Goal: Information Seeking & Learning: Learn about a topic

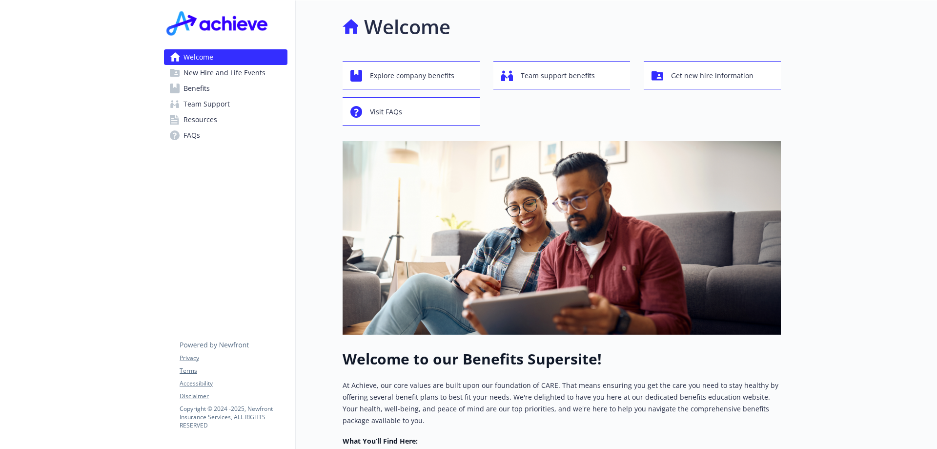
click at [194, 87] on span "Benefits" at bounding box center [197, 89] width 26 height 16
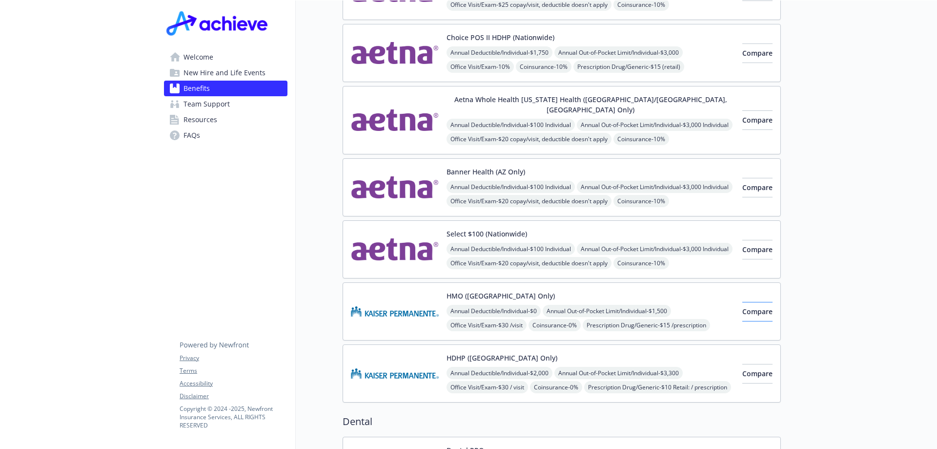
scroll to position [98, 0]
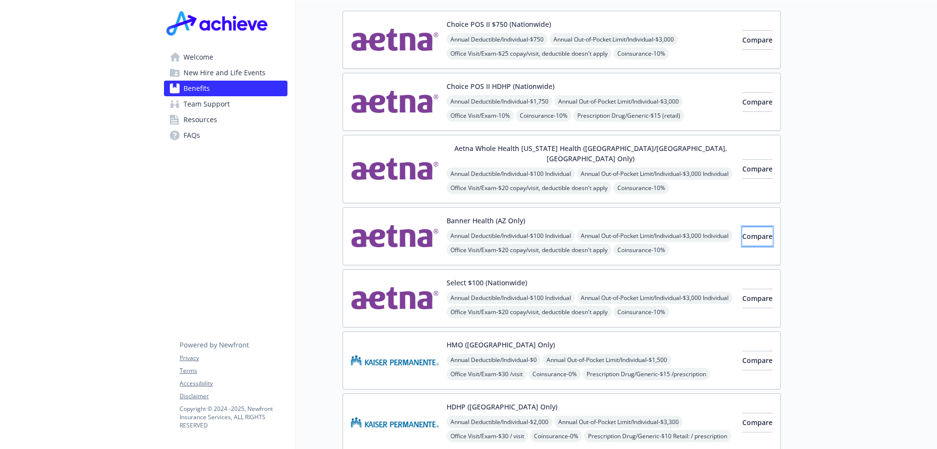
click at [743, 231] on span "Compare" at bounding box center [758, 235] width 30 height 9
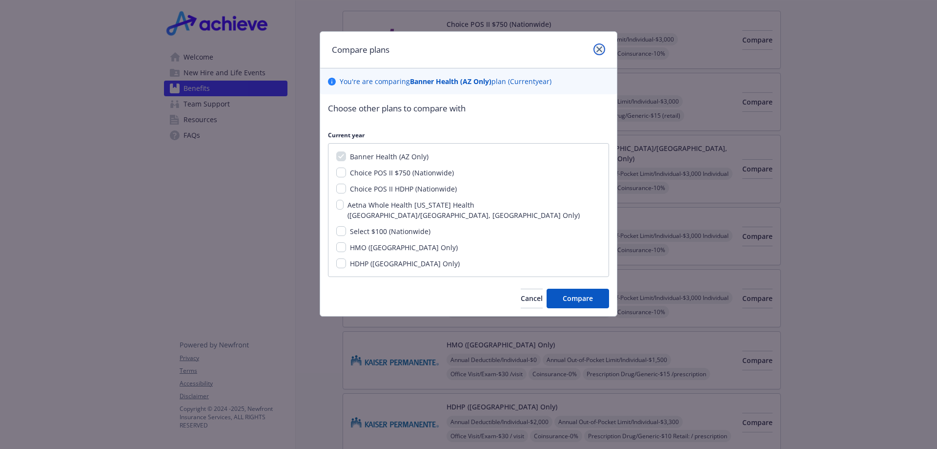
click at [599, 48] on icon "close" at bounding box center [600, 49] width 6 height 6
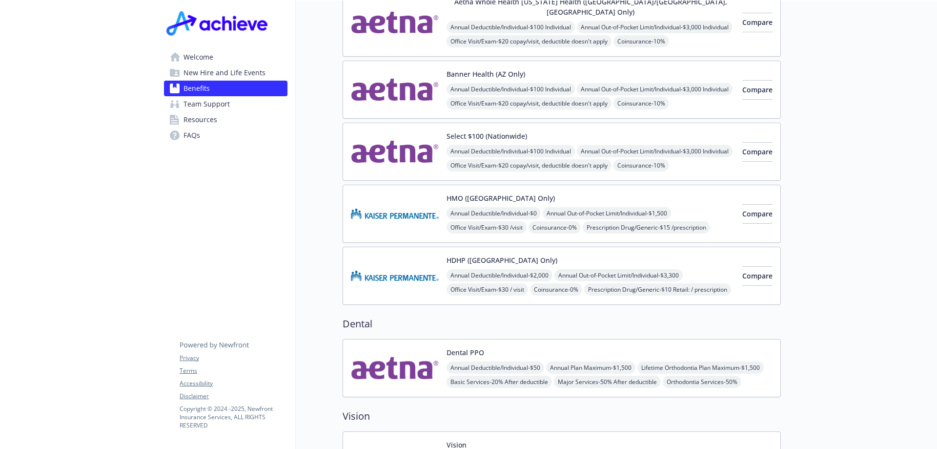
scroll to position [195, 0]
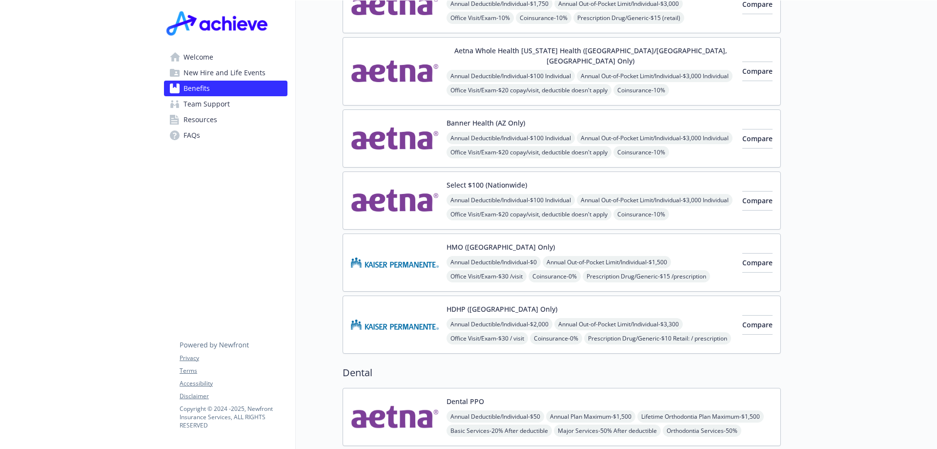
click at [414, 130] on img at bounding box center [395, 138] width 88 height 41
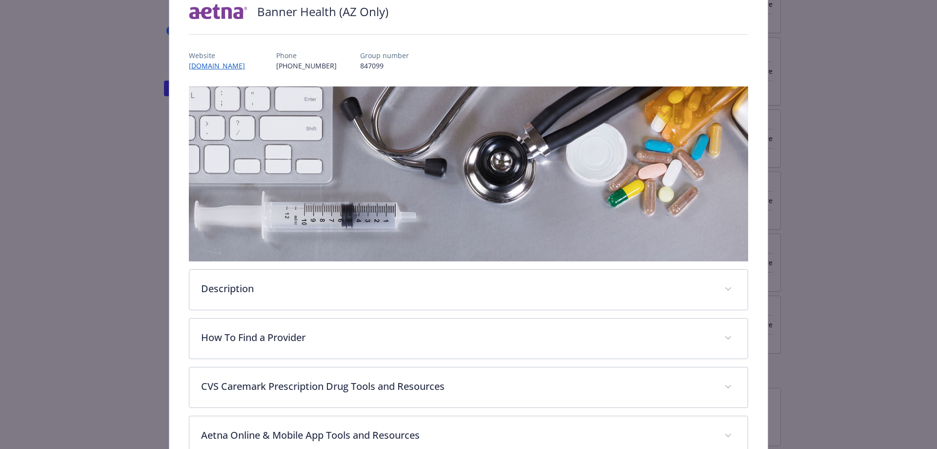
scroll to position [127, 0]
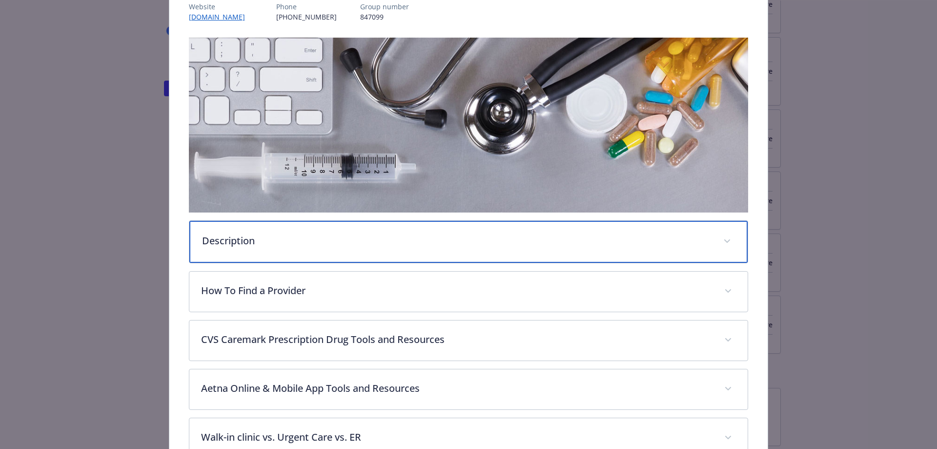
click at [437, 245] on p "Description" at bounding box center [457, 240] width 510 height 15
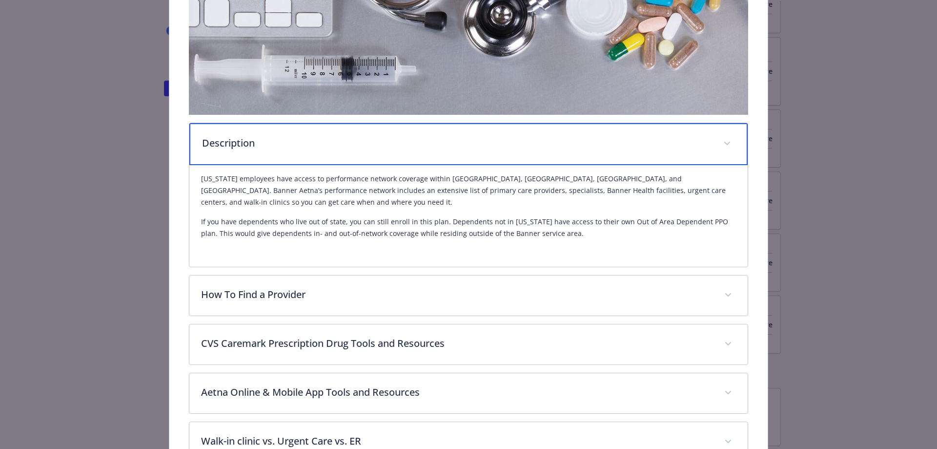
scroll to position [322, 0]
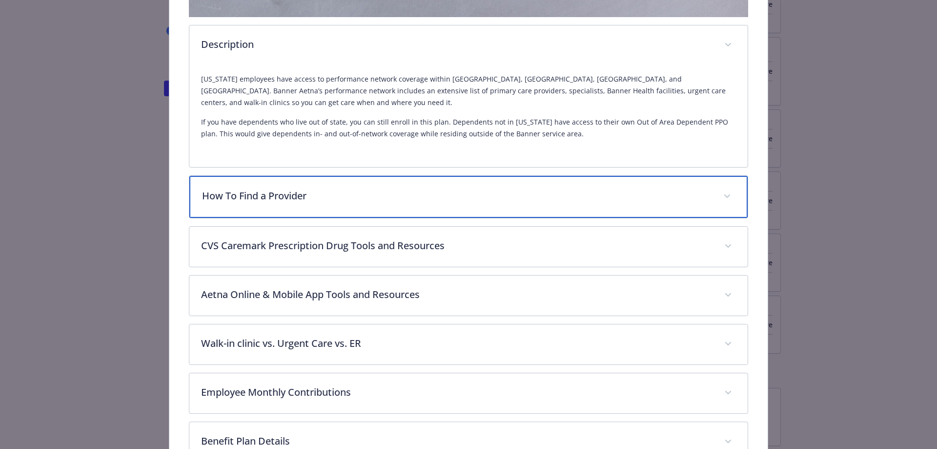
click at [720, 201] on span "details for plan Medical - Banner Health (AZ Only) - Medical EPO" at bounding box center [728, 196] width 16 height 16
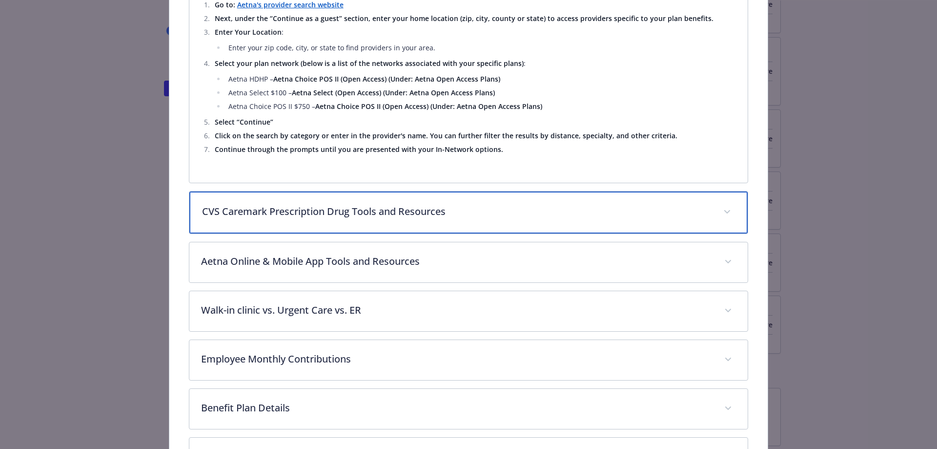
scroll to position [1346, 0]
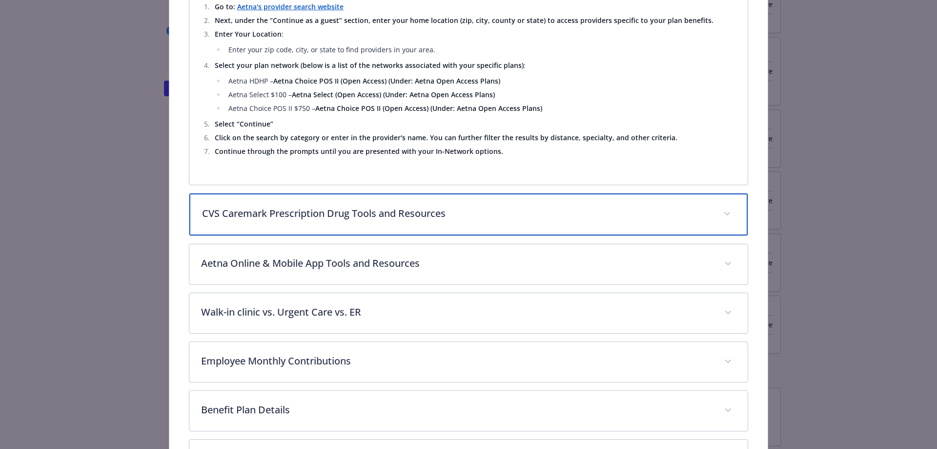
click at [731, 211] on div "CVS Caremark Prescription Drug Tools and Resources" at bounding box center [468, 214] width 559 height 42
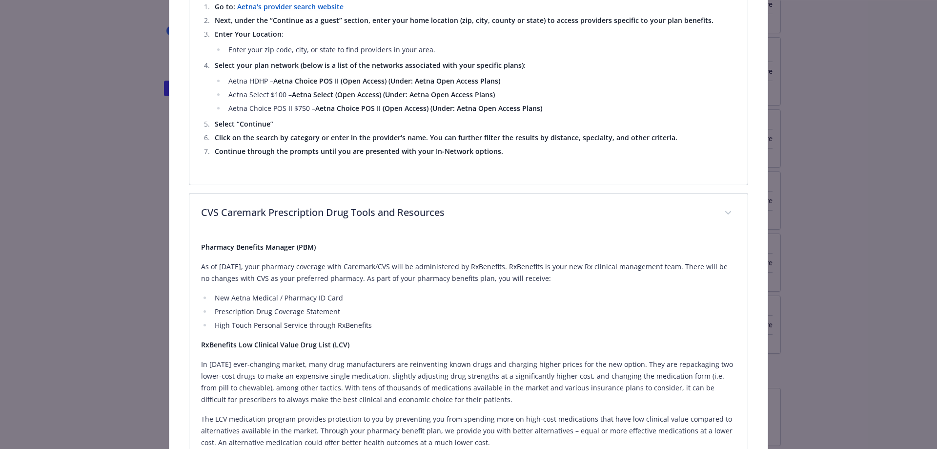
click at [396, 313] on li "Prescription Drug Coverage Statement" at bounding box center [474, 312] width 525 height 12
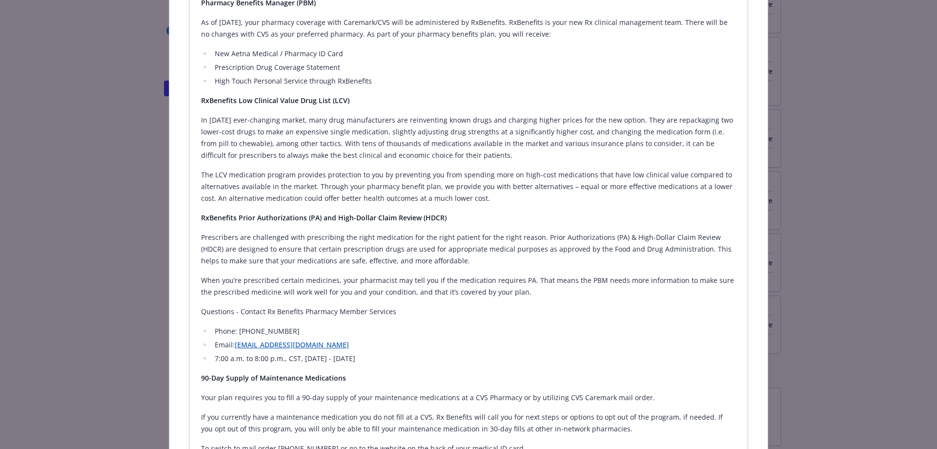
scroll to position [1638, 0]
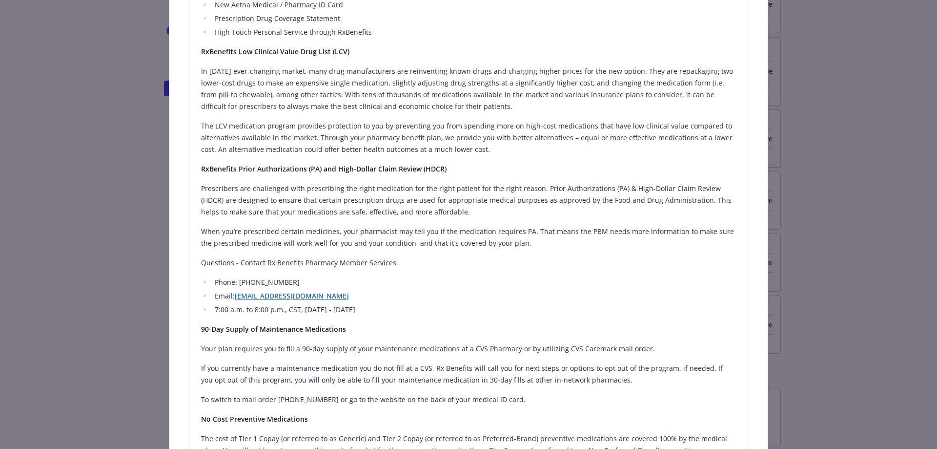
click at [302, 304] on li "7:00 a.m. to 8:00 p.m., CST, [DATE] - [DATE]" at bounding box center [474, 310] width 525 height 12
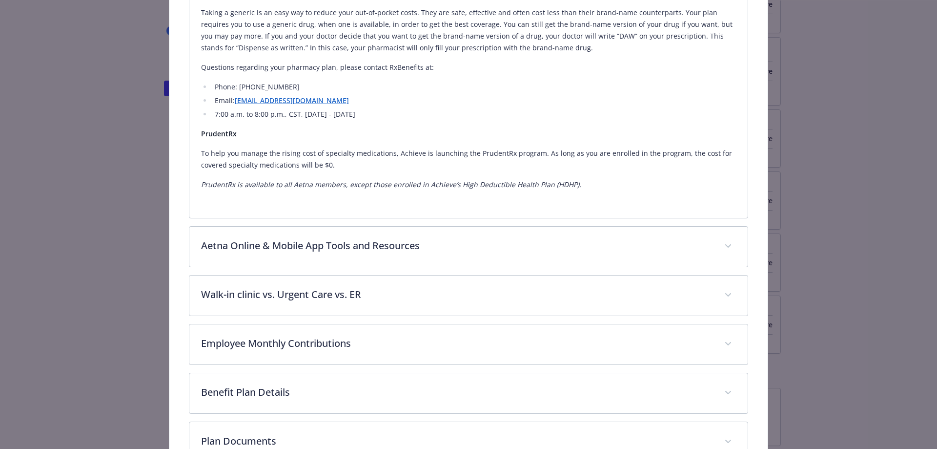
scroll to position [2175, 0]
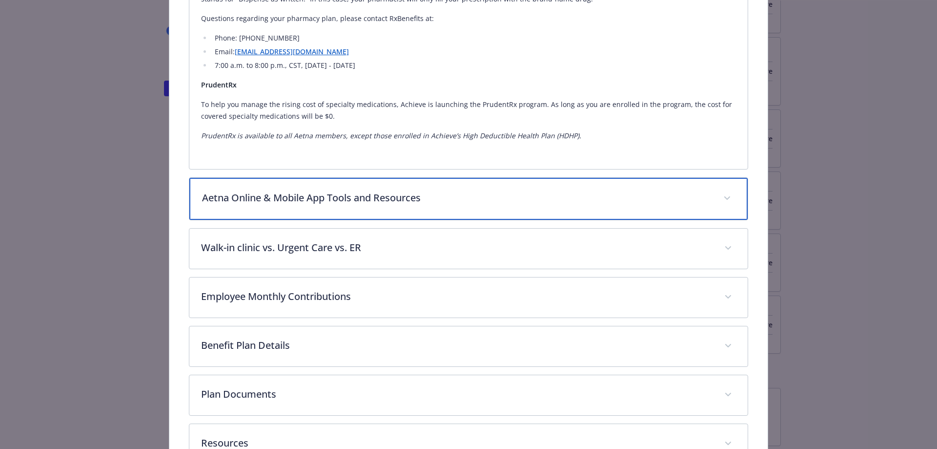
click at [632, 204] on div "Aetna Online & Mobile App Tools and Resources" at bounding box center [468, 199] width 559 height 42
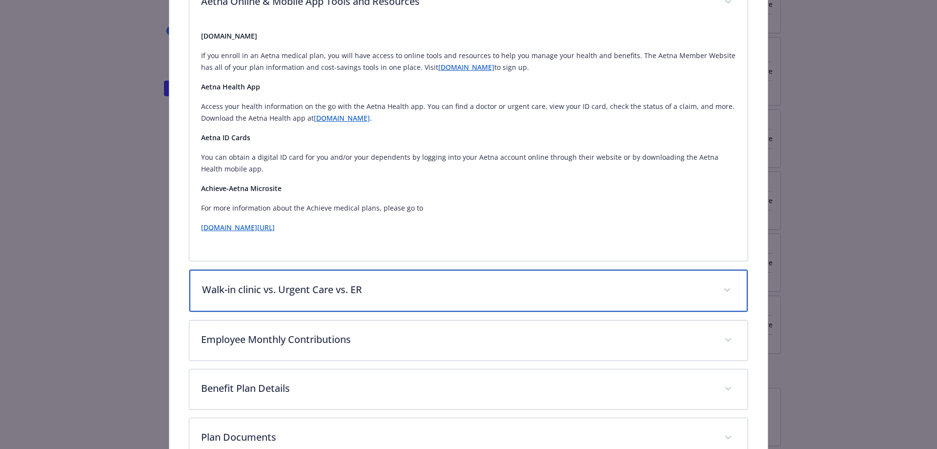
scroll to position [2370, 0]
click at [684, 288] on p "Walk-in clinic vs. Urgent Care vs. ER" at bounding box center [457, 290] width 510 height 15
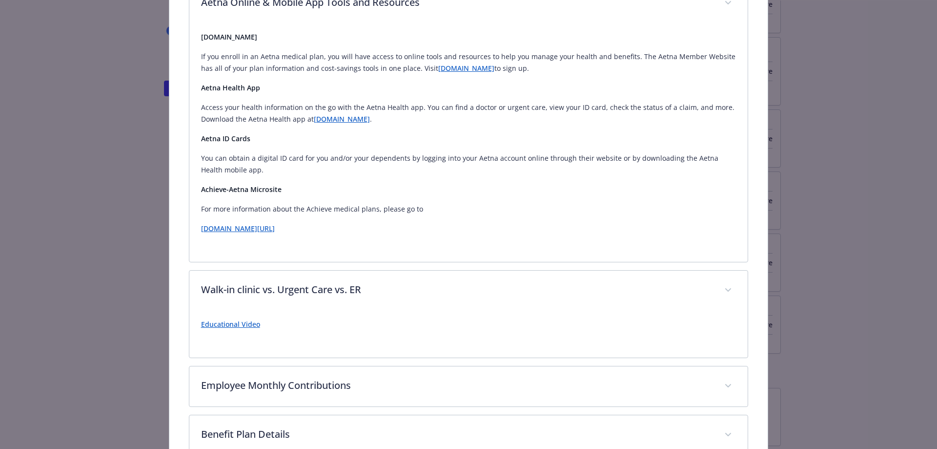
click at [226, 329] on div "Educational Video" at bounding box center [469, 328] width 536 height 35
click at [228, 324] on link "Educational Video" at bounding box center [230, 323] width 59 height 9
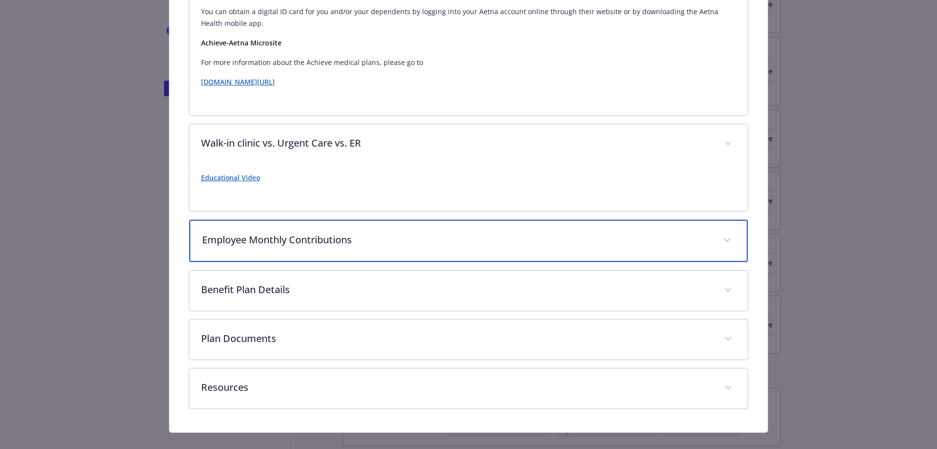
click at [570, 233] on p "Employee Monthly Contributions" at bounding box center [457, 239] width 510 height 15
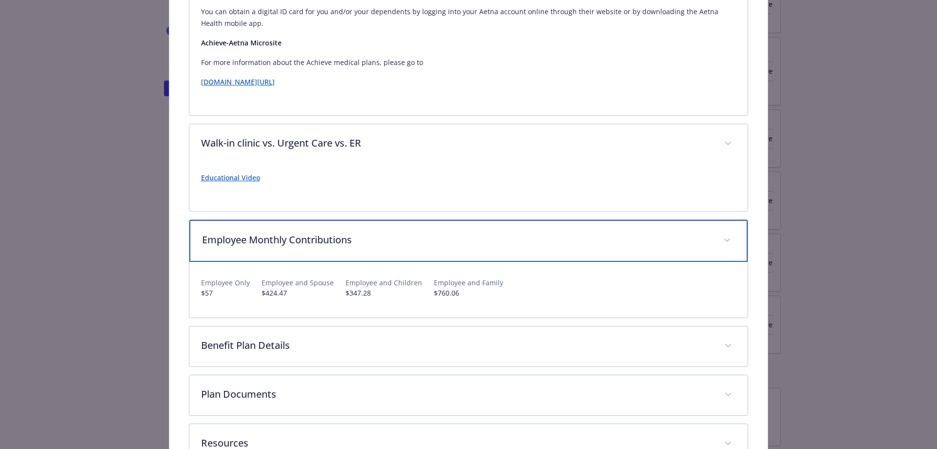
scroll to position [2586, 0]
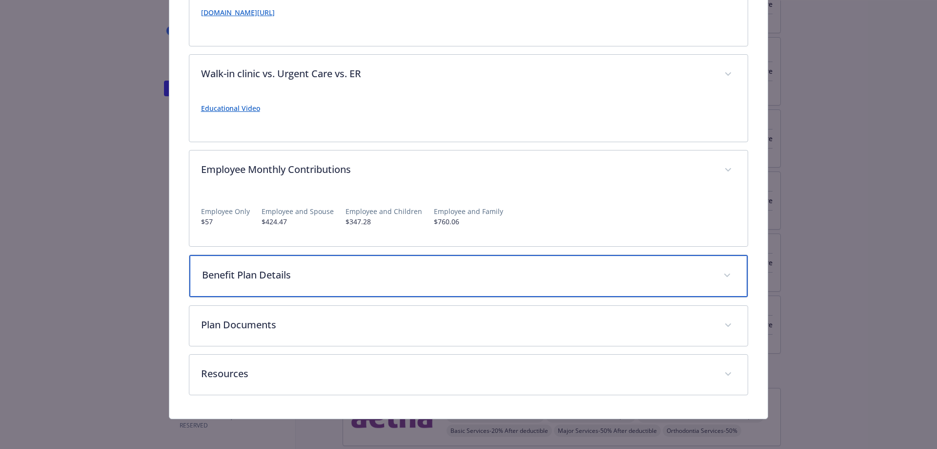
click at [514, 271] on p "Benefit Plan Details" at bounding box center [457, 275] width 510 height 15
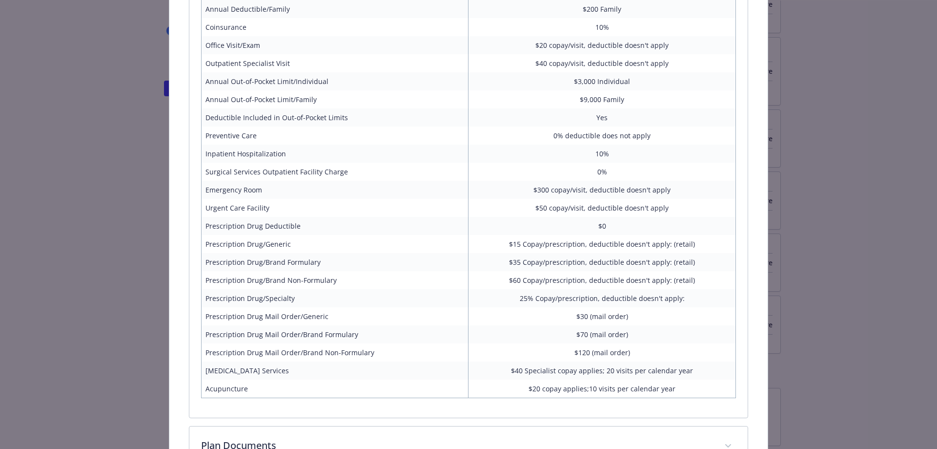
scroll to position [3048, 0]
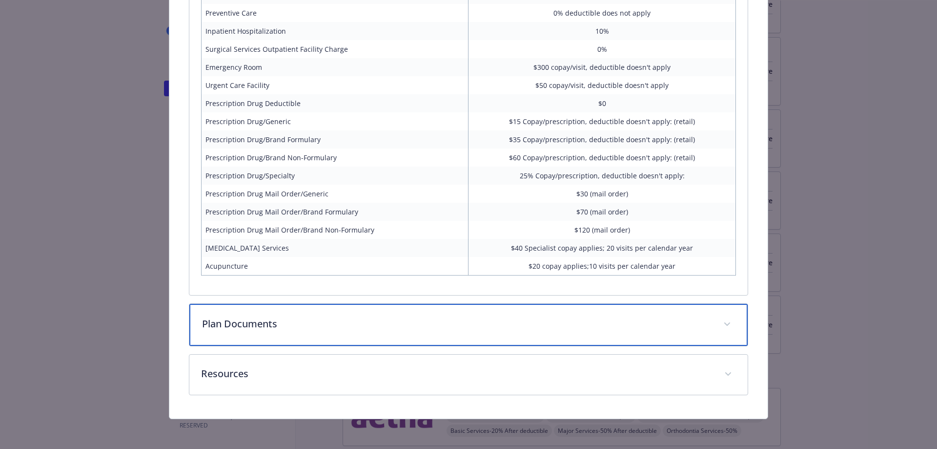
click at [373, 331] on div "Plan Documents" at bounding box center [468, 325] width 559 height 42
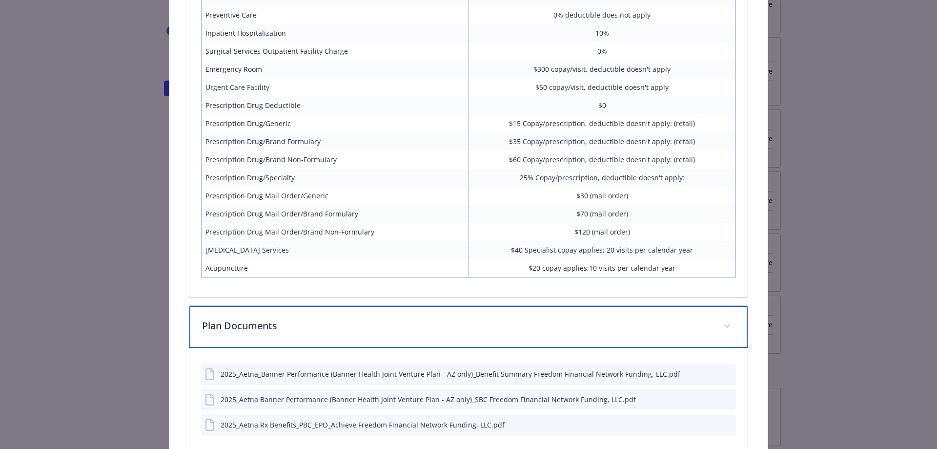
scroll to position [3144, 0]
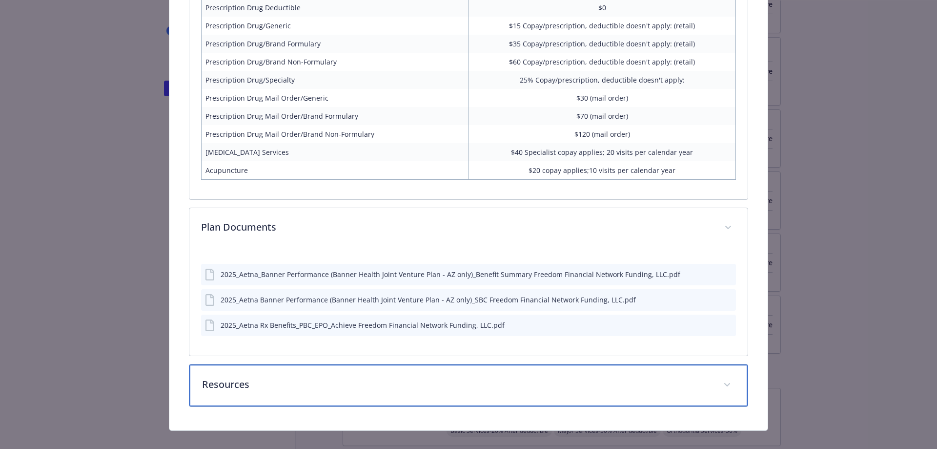
click at [544, 370] on div "Resources" at bounding box center [468, 385] width 559 height 42
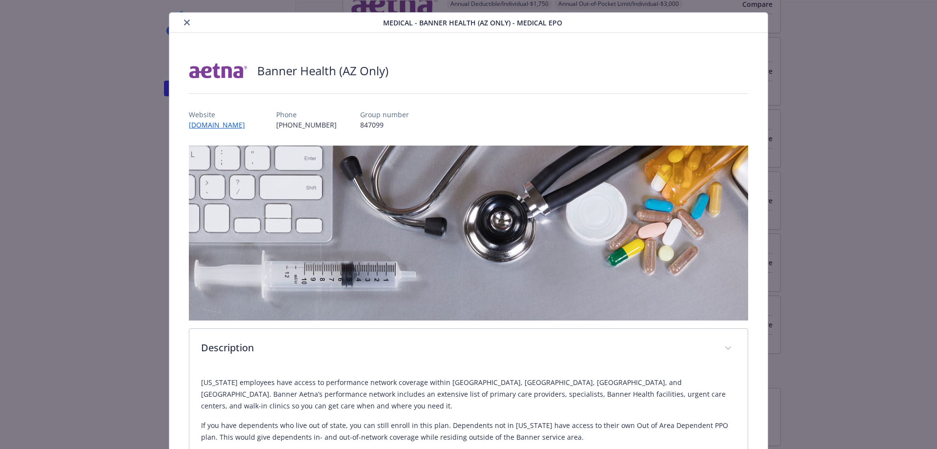
scroll to position [0, 0]
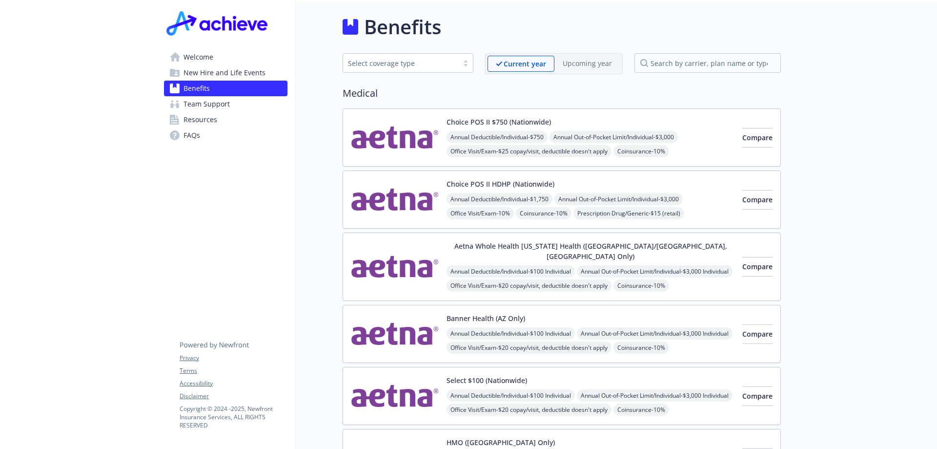
scroll to position [98, 0]
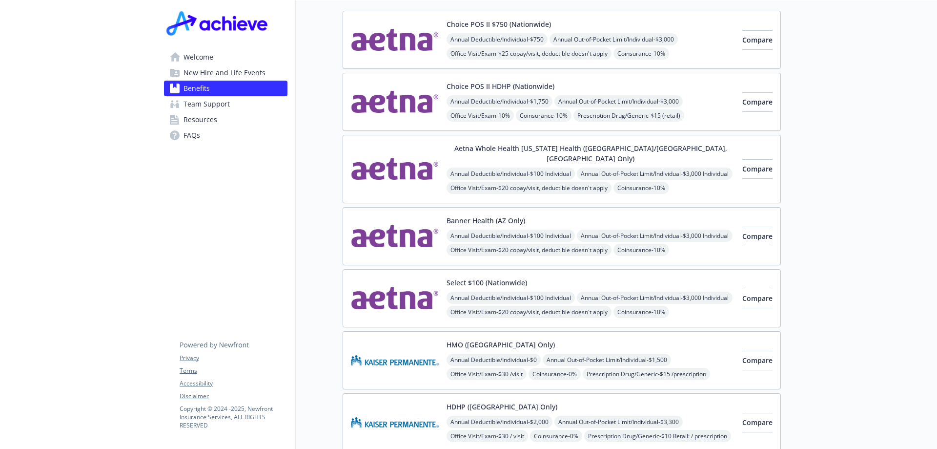
click at [372, 225] on img at bounding box center [395, 235] width 88 height 41
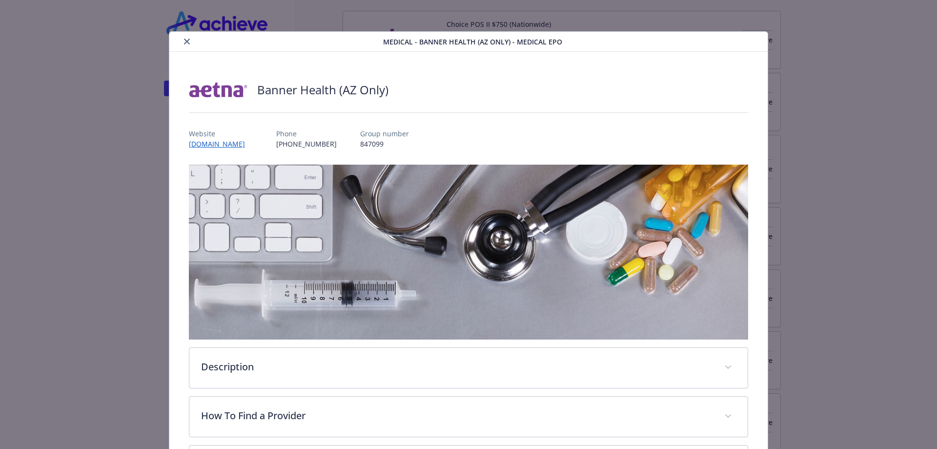
scroll to position [29, 0]
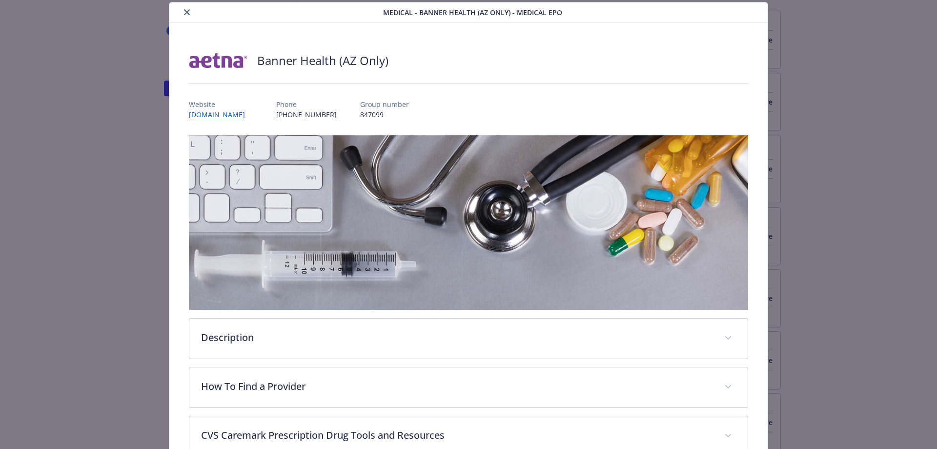
click at [186, 13] on icon "close" at bounding box center [187, 12] width 6 height 6
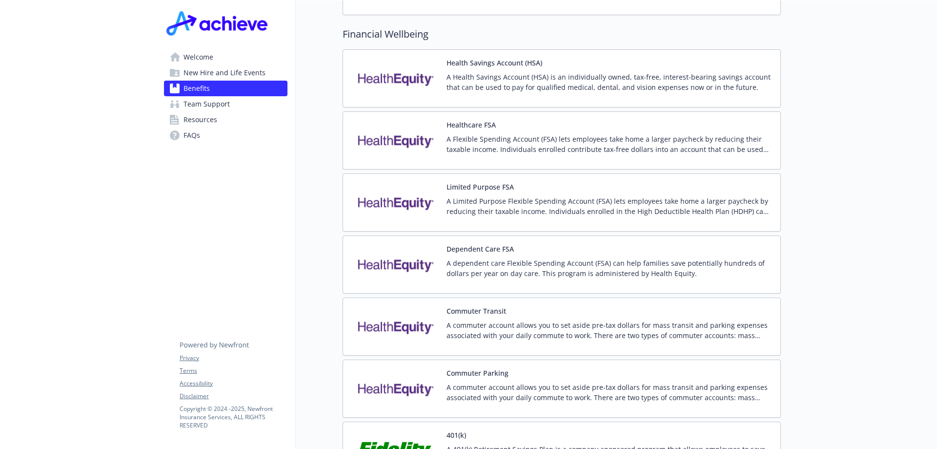
scroll to position [1513, 0]
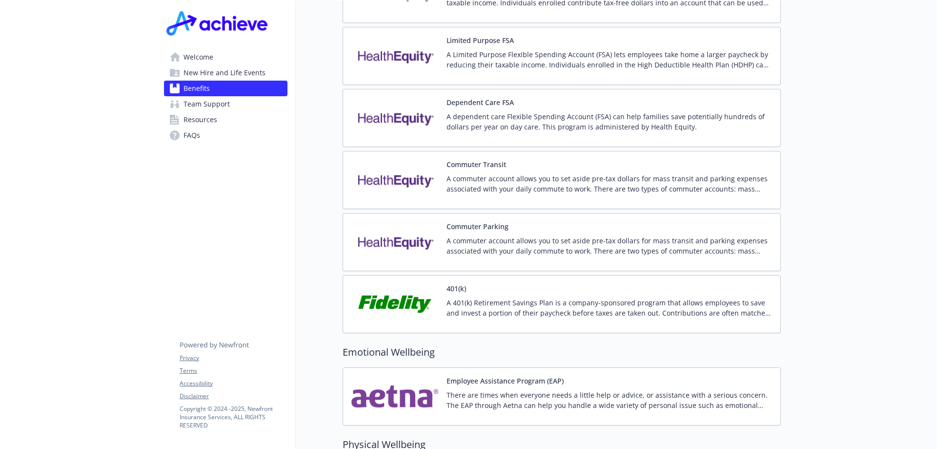
click at [425, 283] on img at bounding box center [395, 303] width 88 height 41
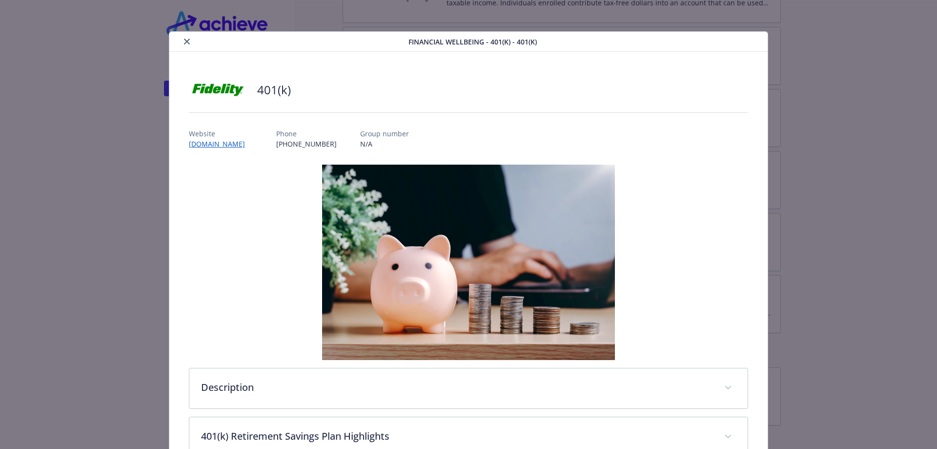
click at [184, 43] on icon "close" at bounding box center [187, 42] width 6 height 6
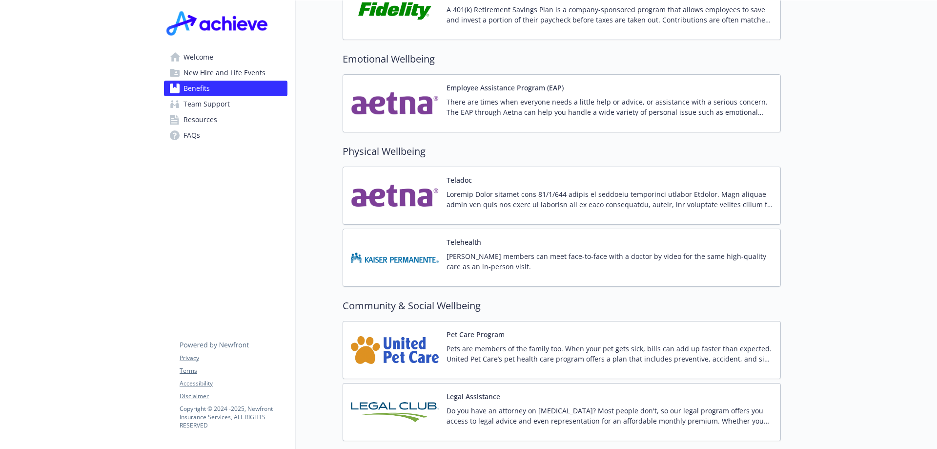
scroll to position [1866, 0]
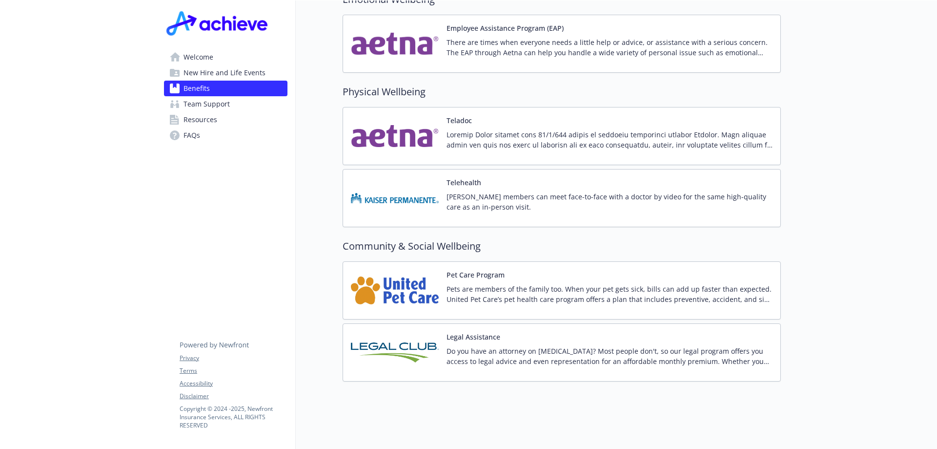
click at [414, 278] on img at bounding box center [395, 289] width 88 height 41
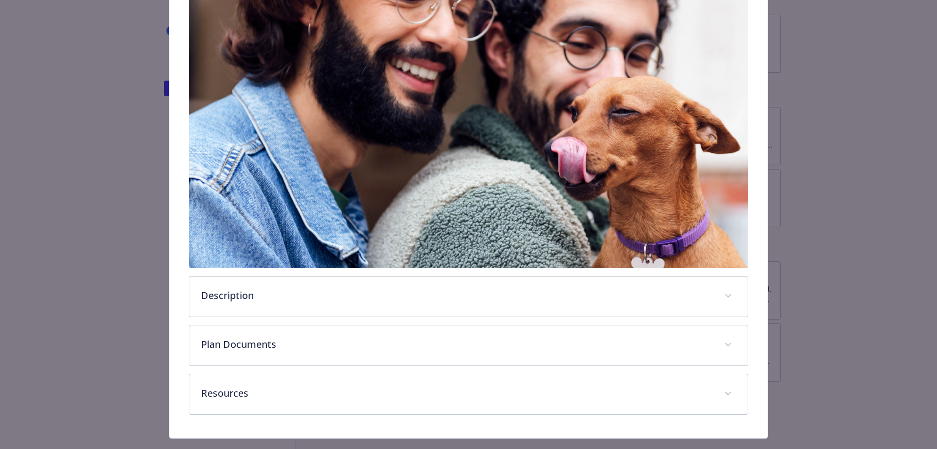
scroll to position [214, 0]
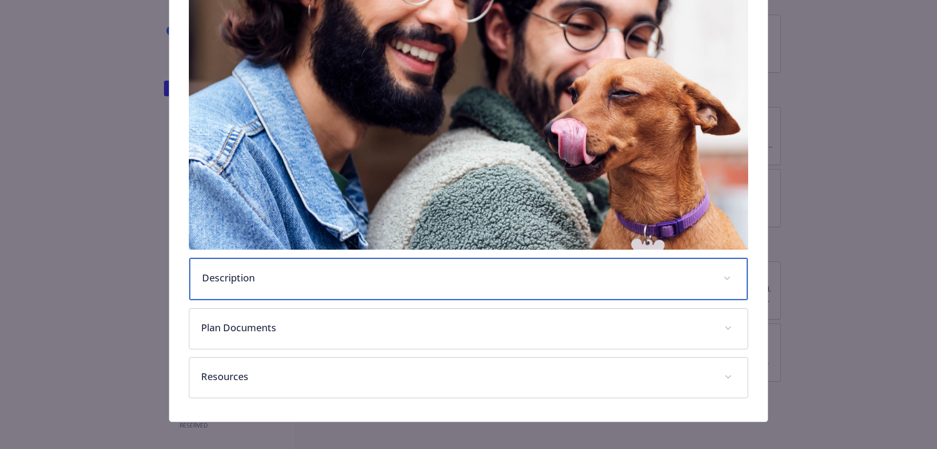
click at [563, 285] on div "Description" at bounding box center [468, 279] width 559 height 42
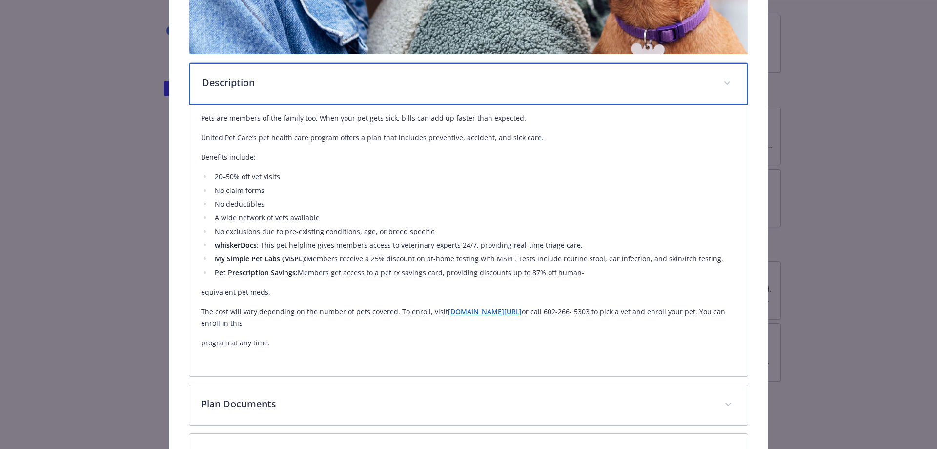
scroll to position [487, 0]
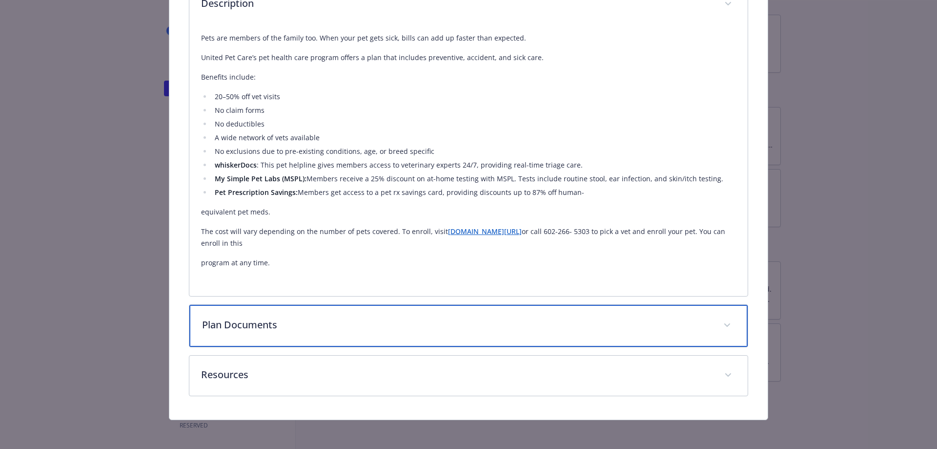
click at [356, 328] on p "Plan Documents" at bounding box center [457, 324] width 510 height 15
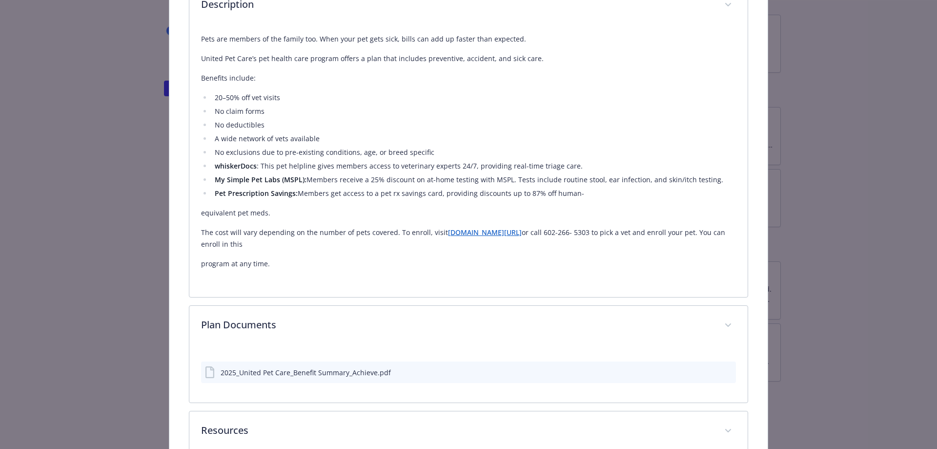
click at [328, 373] on div "2025_United Pet Care_Benefit Summary_Achieve.pdf" at bounding box center [306, 372] width 170 height 10
click at [234, 369] on div "2025_United Pet Care_Benefit Summary_Achieve.pdf" at bounding box center [306, 372] width 170 height 10
click at [707, 371] on icon "download file" at bounding box center [711, 372] width 8 height 8
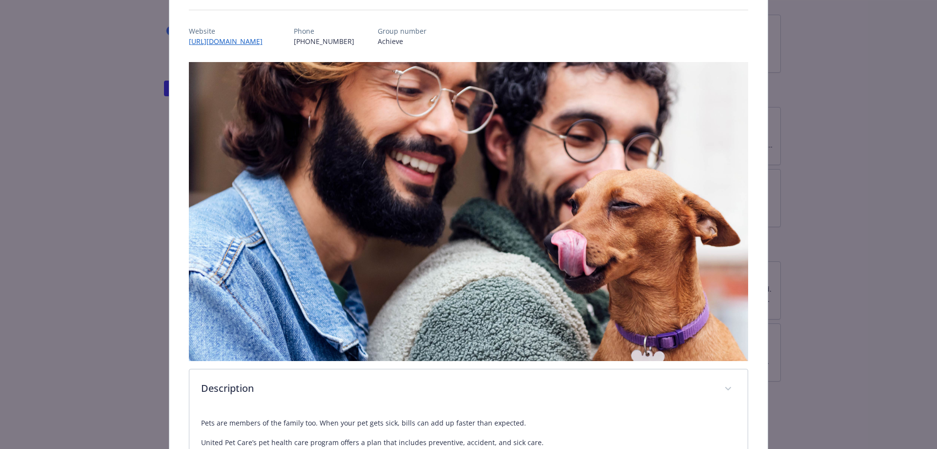
scroll to position [0, 0]
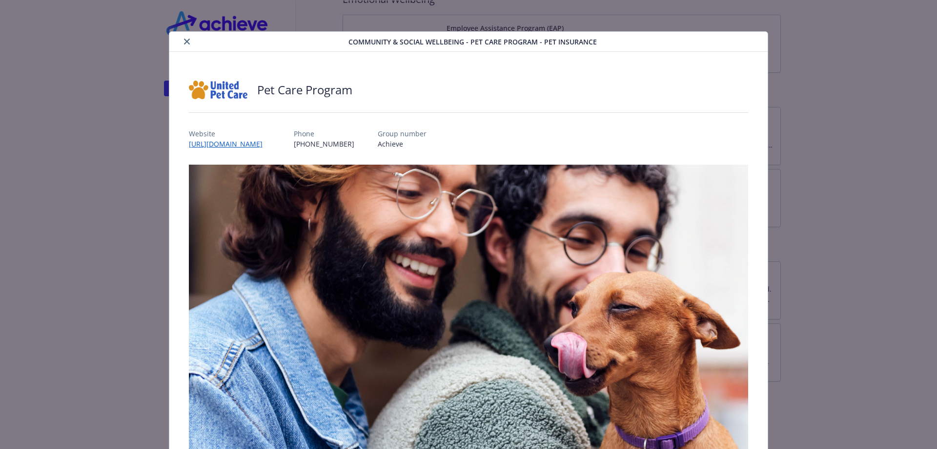
click at [191, 44] on div "details for plan Community & Social Wellbeing - Pet Care Program - Pet Insurance" at bounding box center [260, 42] width 175 height 12
click at [185, 41] on icon "close" at bounding box center [187, 42] width 6 height 6
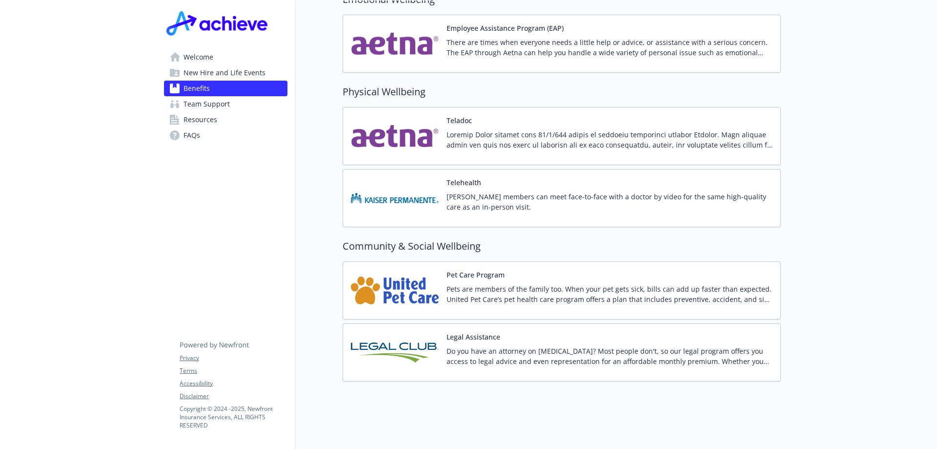
click at [421, 339] on img at bounding box center [395, 351] width 88 height 41
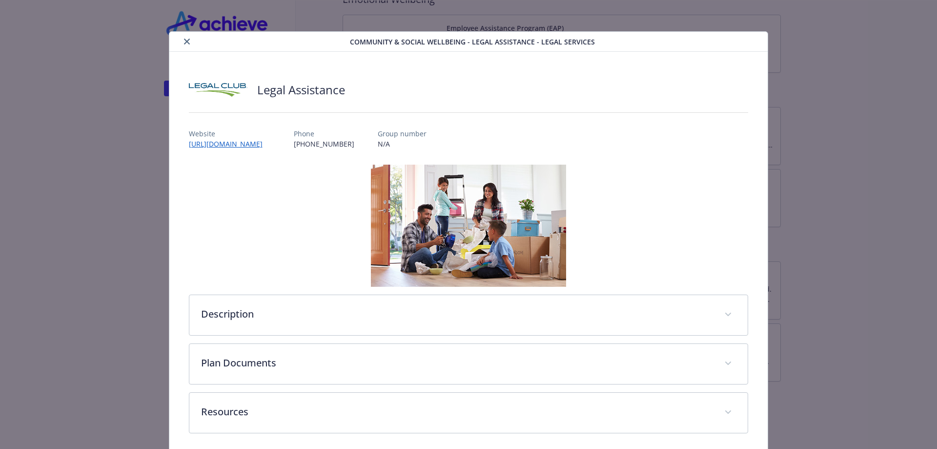
scroll to position [40, 0]
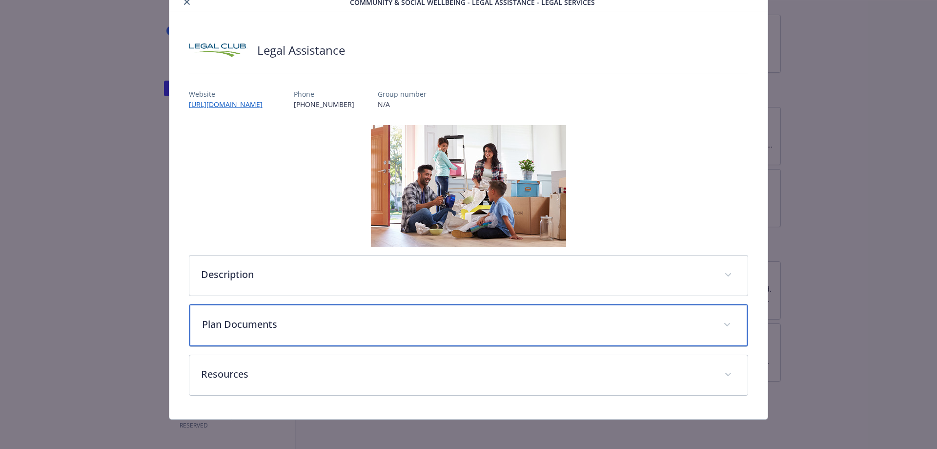
click at [436, 323] on p "Plan Documents" at bounding box center [457, 324] width 510 height 15
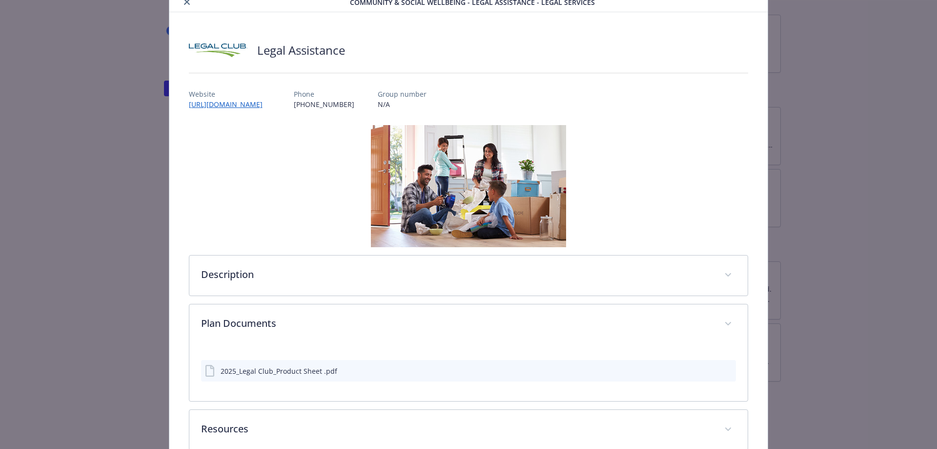
click at [707, 373] on icon "download file" at bounding box center [711, 370] width 8 height 8
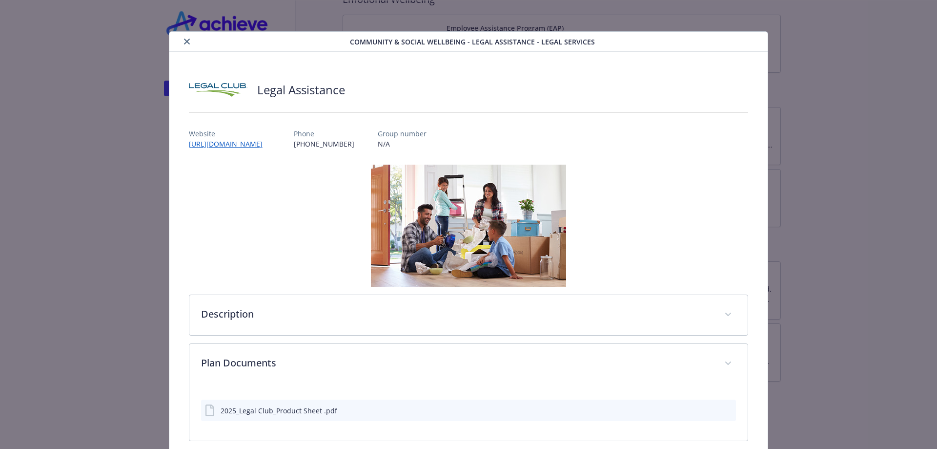
click at [181, 42] on button "close" at bounding box center [187, 42] width 12 height 12
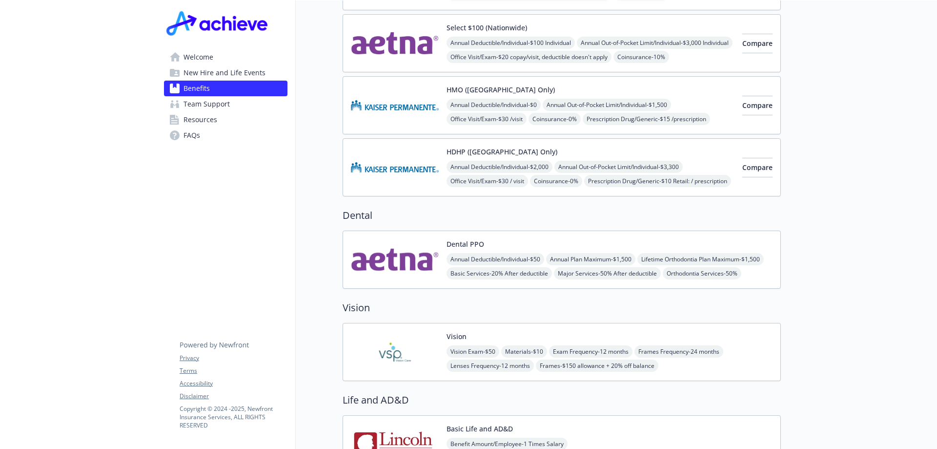
scroll to position [255, 0]
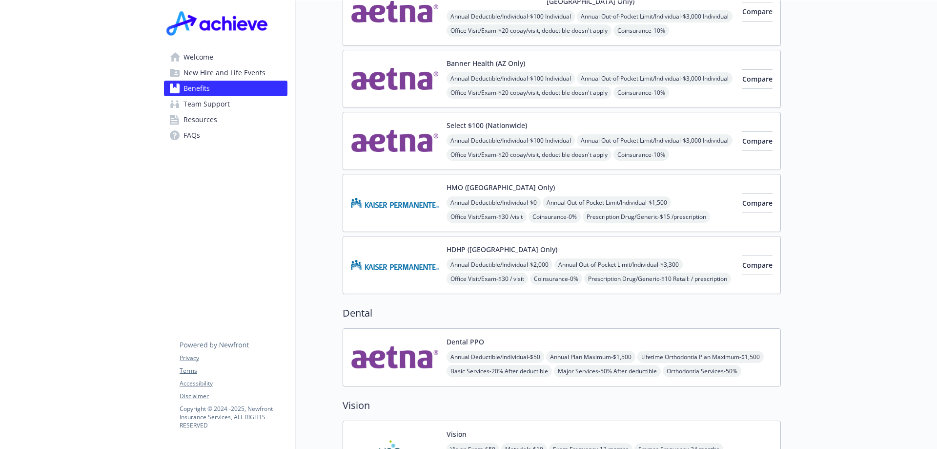
click at [397, 77] on img at bounding box center [395, 78] width 88 height 41
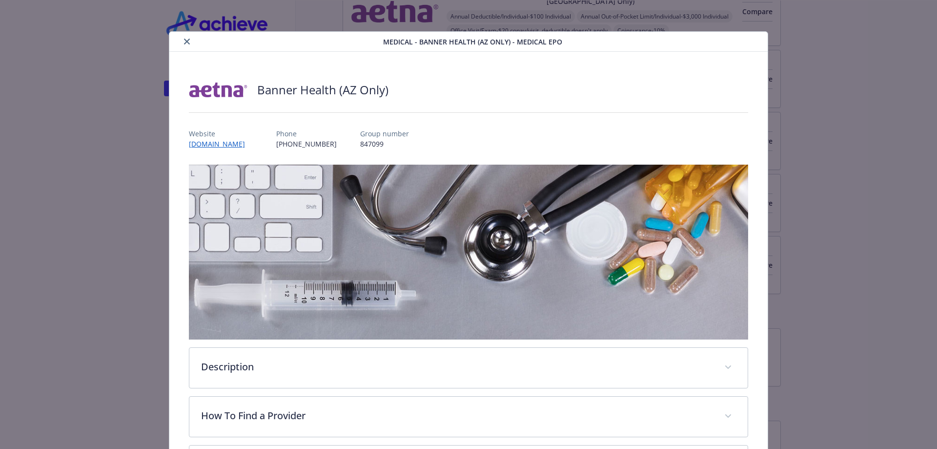
scroll to position [29, 0]
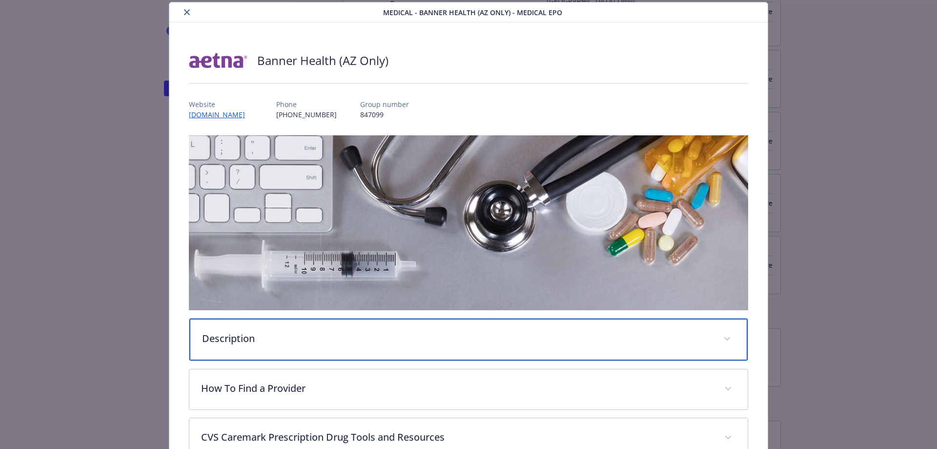
click at [512, 344] on div "Description" at bounding box center [468, 339] width 559 height 42
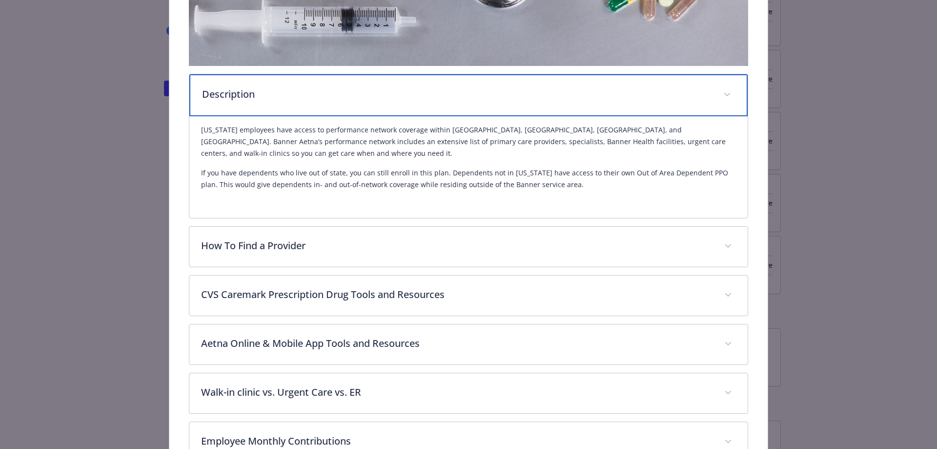
scroll to position [420, 0]
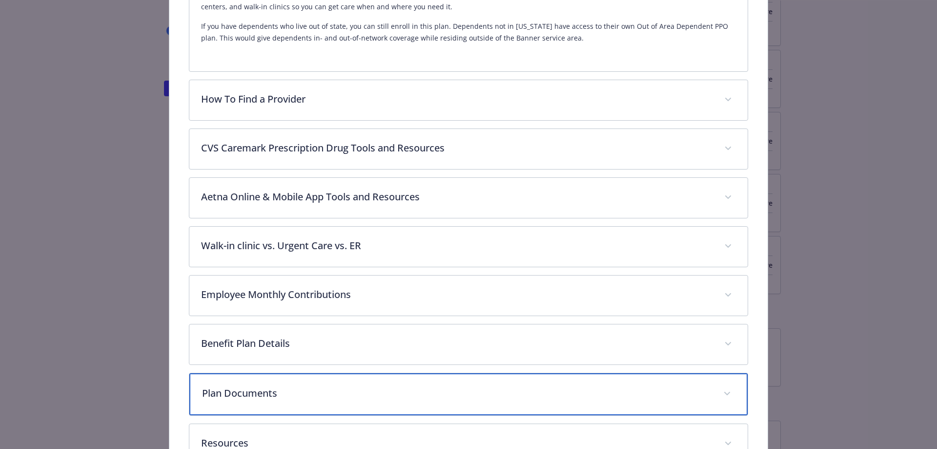
click at [515, 380] on div "Plan Documents" at bounding box center [468, 394] width 559 height 42
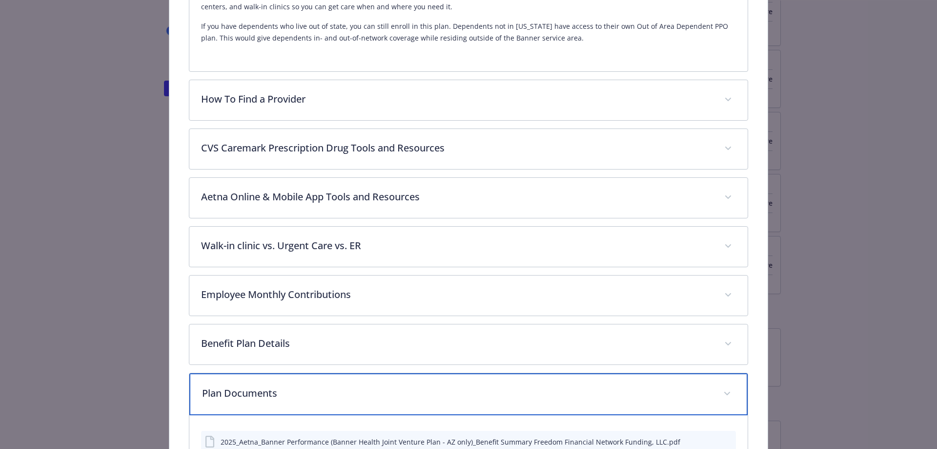
scroll to position [564, 0]
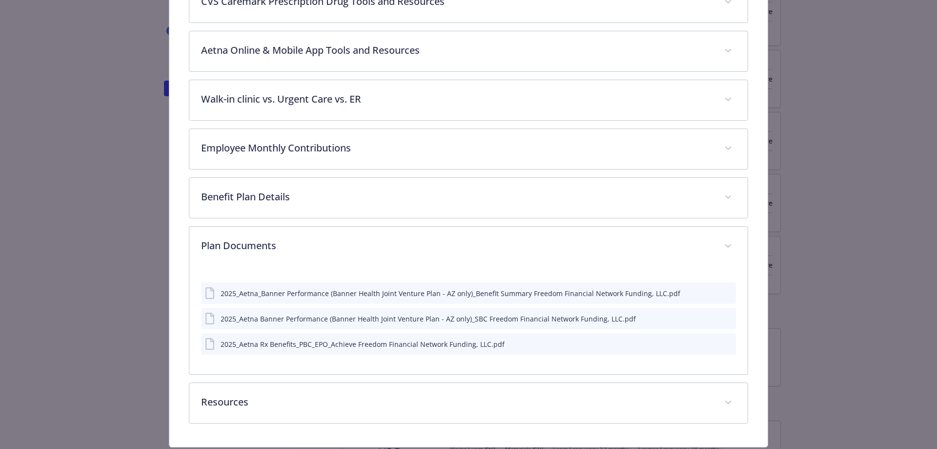
click at [699, 295] on div "2025_Aetna_Banner Performance (Banner Health Joint Venture Plan - AZ only)_Bene…" at bounding box center [469, 292] width 536 height 21
click at [708, 294] on button "details for plan Medical - Banner Health (AZ Only) - Medical EPO" at bounding box center [712, 293] width 8 height 10
click at [708, 316] on icon "download file" at bounding box center [711, 317] width 6 height 6
click at [707, 341] on icon "download file" at bounding box center [711, 343] width 8 height 8
click at [707, 344] on icon "download file" at bounding box center [711, 343] width 8 height 8
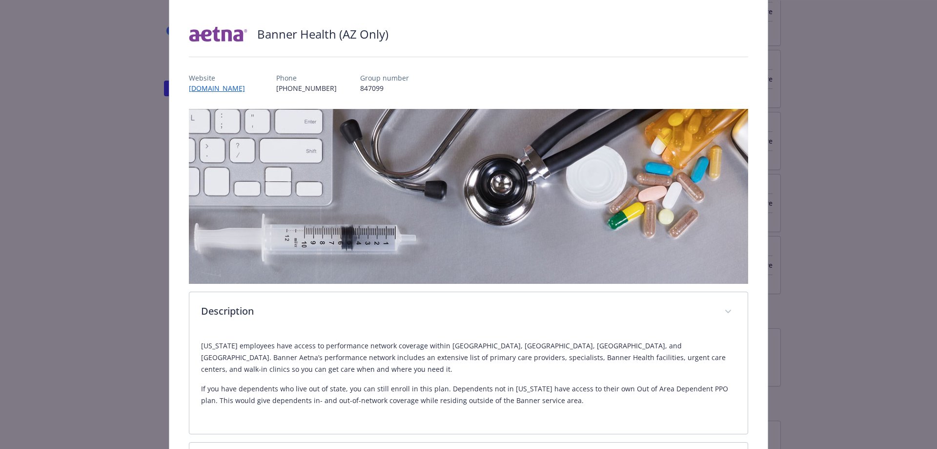
scroll to position [0, 0]
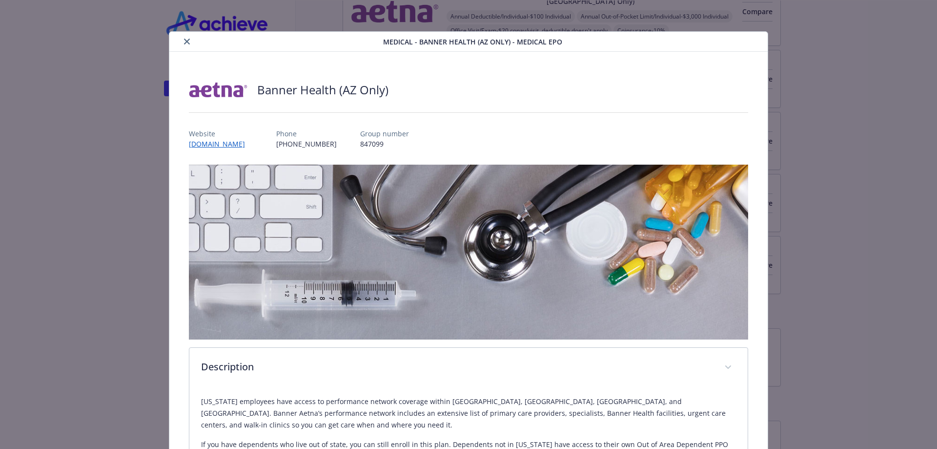
click at [186, 41] on icon "close" at bounding box center [187, 42] width 6 height 6
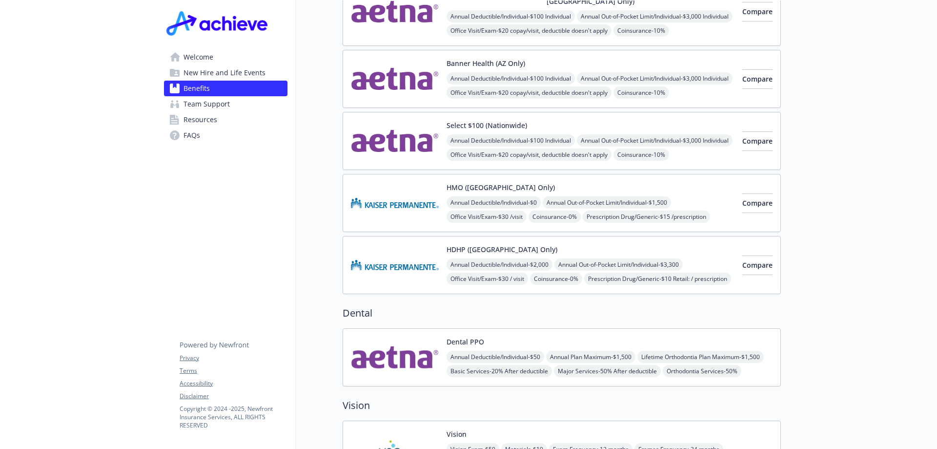
click at [191, 58] on span "Welcome" at bounding box center [199, 57] width 30 height 16
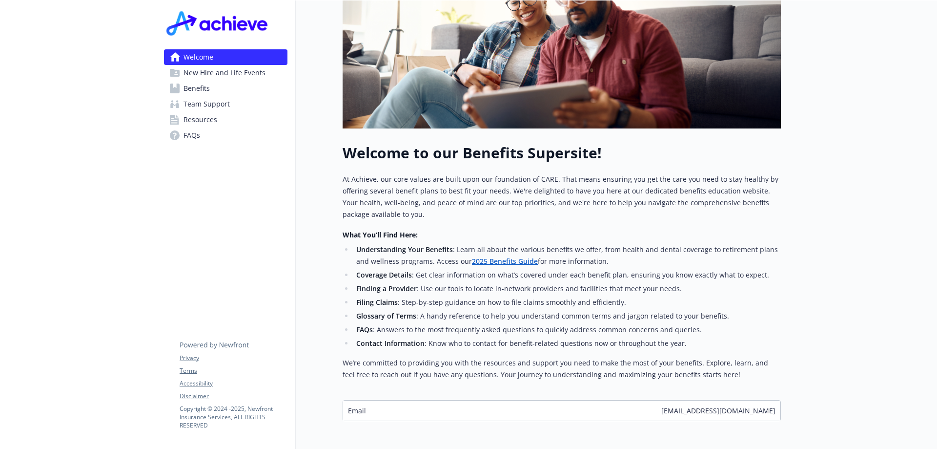
scroll to position [256, 0]
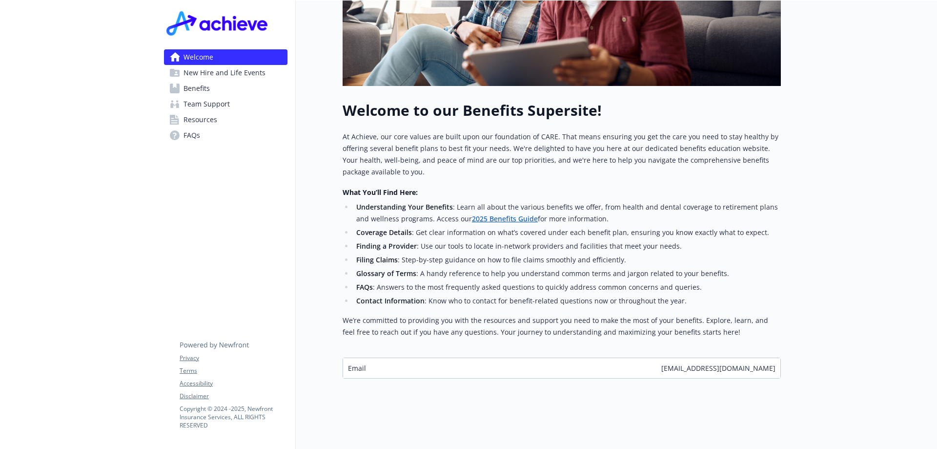
click at [240, 72] on span "New Hire and Life Events" at bounding box center [225, 73] width 82 height 16
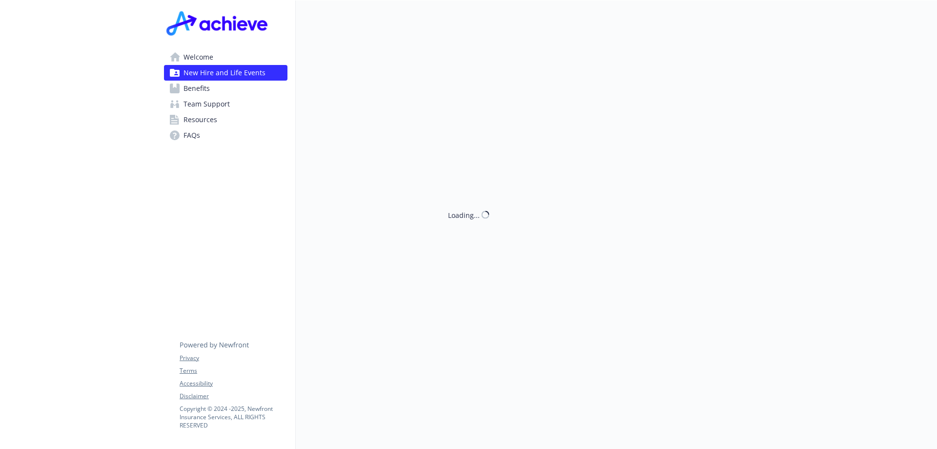
scroll to position [256, 0]
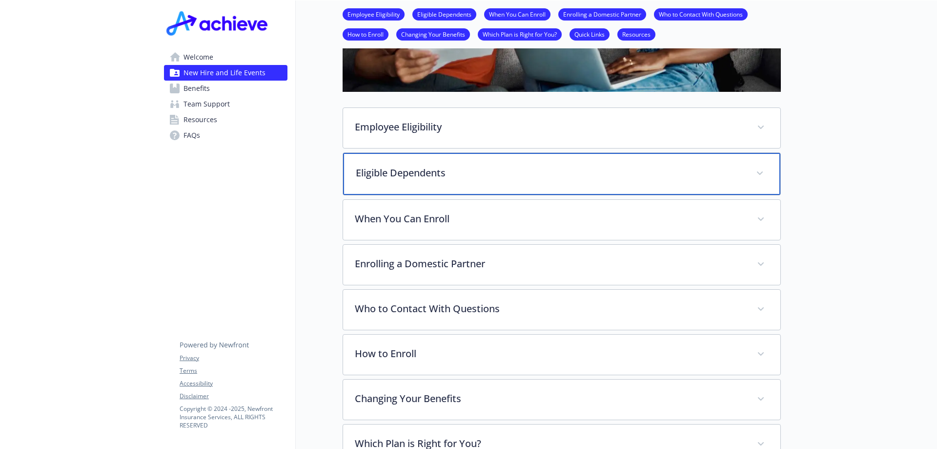
click at [472, 184] on div "Eligible Dependents" at bounding box center [561, 174] width 437 height 42
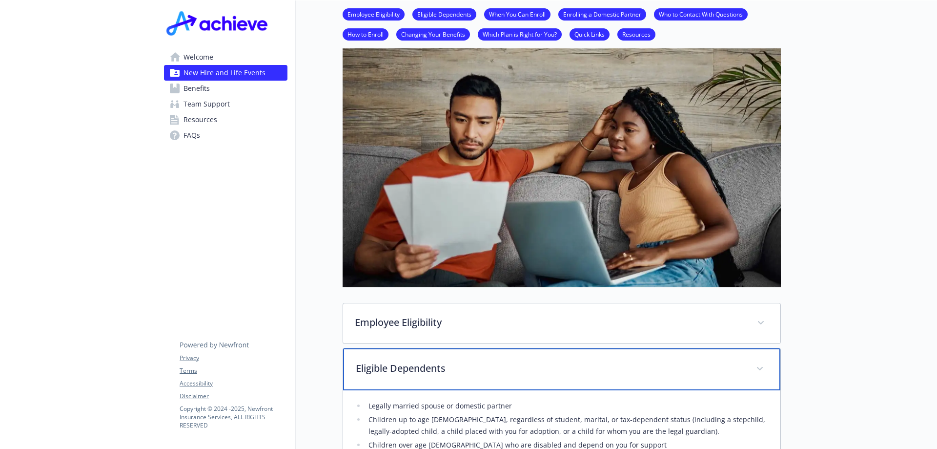
scroll to position [0, 0]
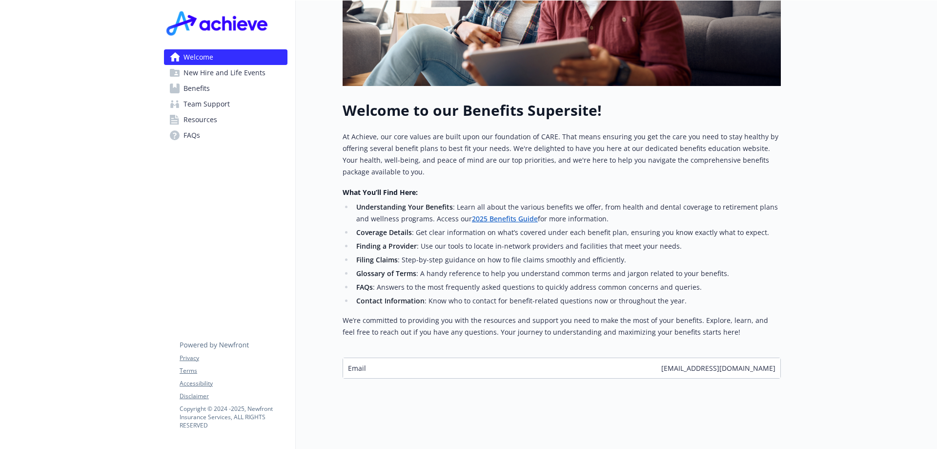
scroll to position [12, 0]
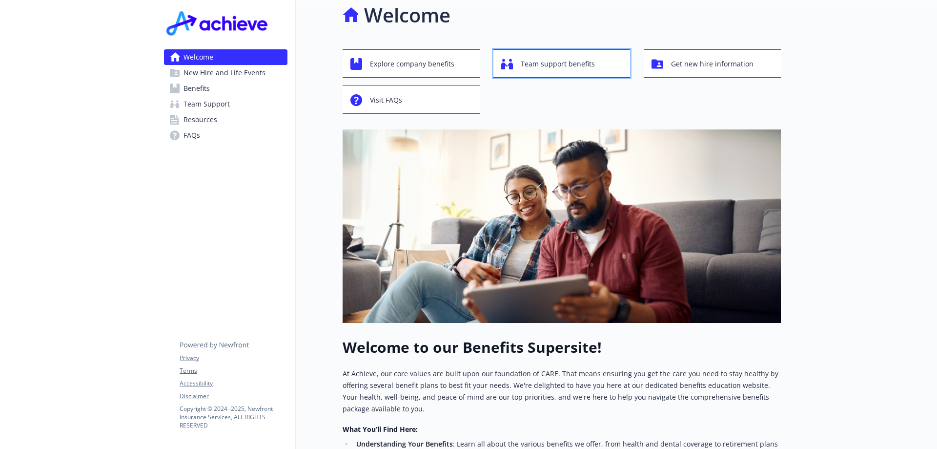
click at [549, 62] on span "Team support benefits" at bounding box center [558, 64] width 74 height 19
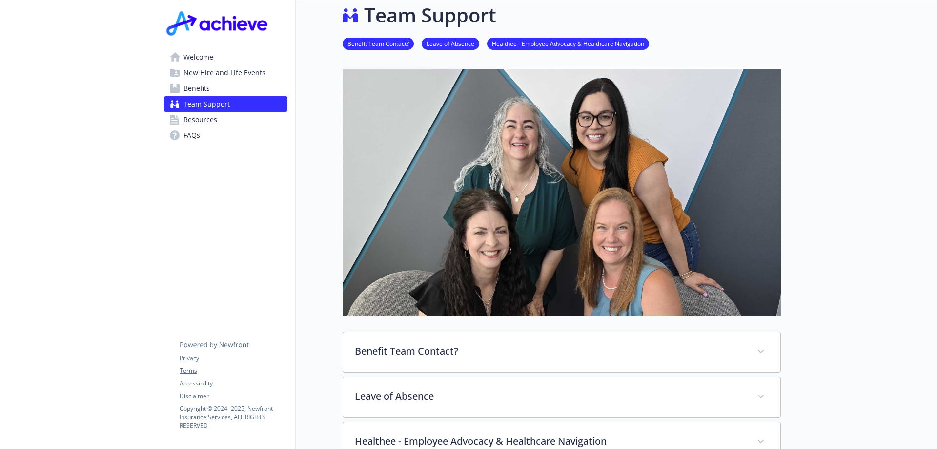
scroll to position [109, 0]
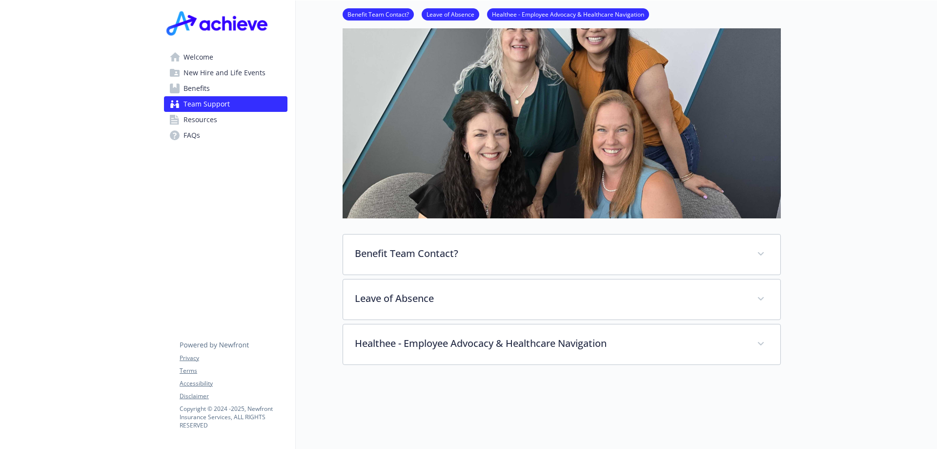
click at [189, 84] on span "Benefits" at bounding box center [197, 89] width 26 height 16
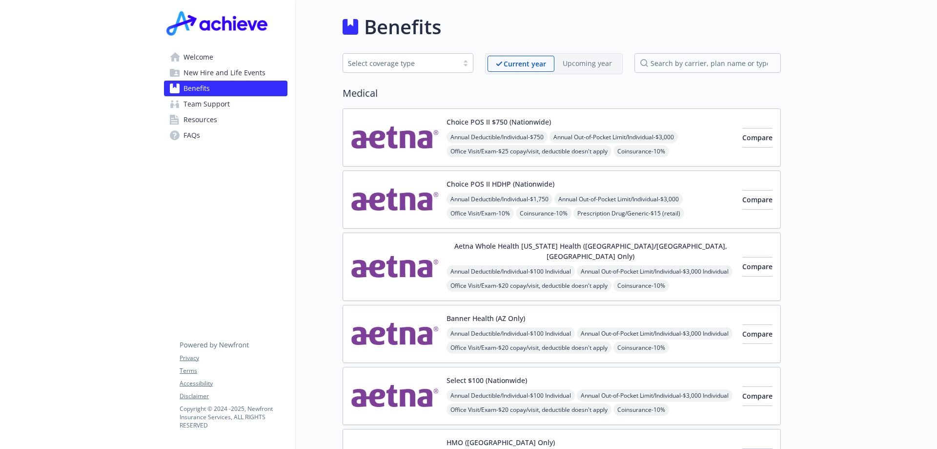
scroll to position [98, 0]
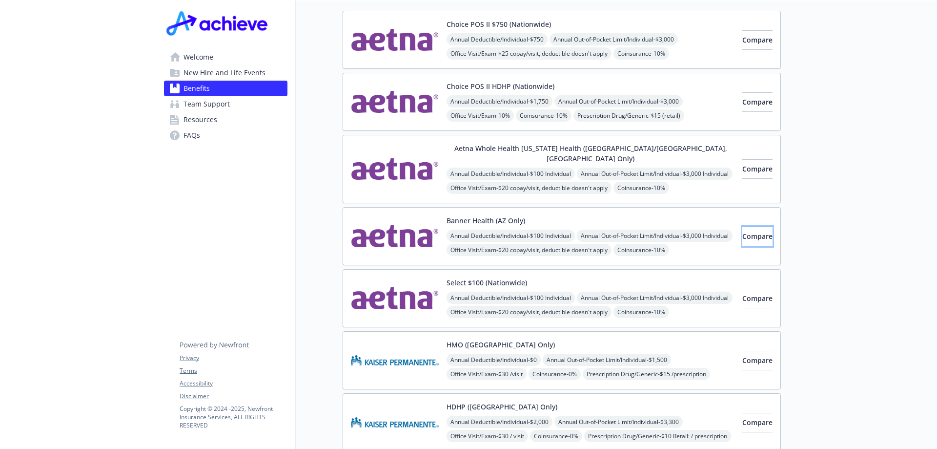
click at [743, 231] on span "Compare" at bounding box center [758, 235] width 30 height 9
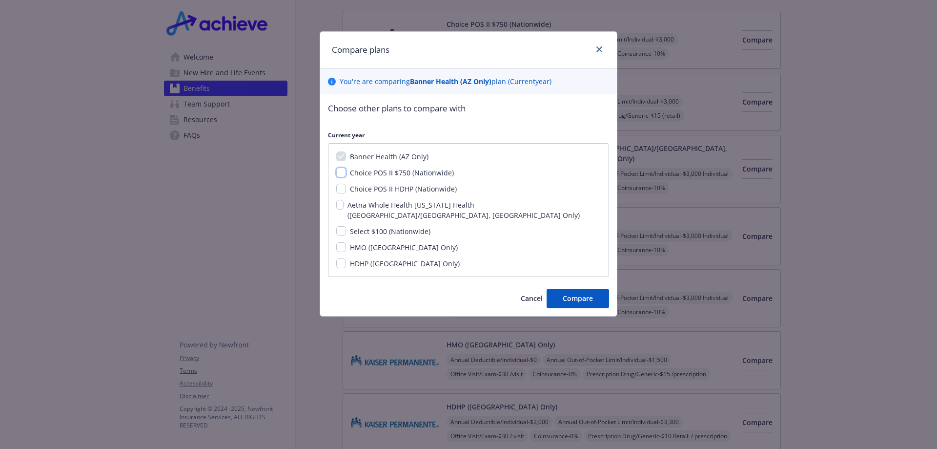
click at [341, 175] on input "Choice POS II $750 (Nationwide)" at bounding box center [341, 172] width 10 height 10
checkbox input "true"
click at [571, 293] on span "Compare" at bounding box center [578, 297] width 30 height 9
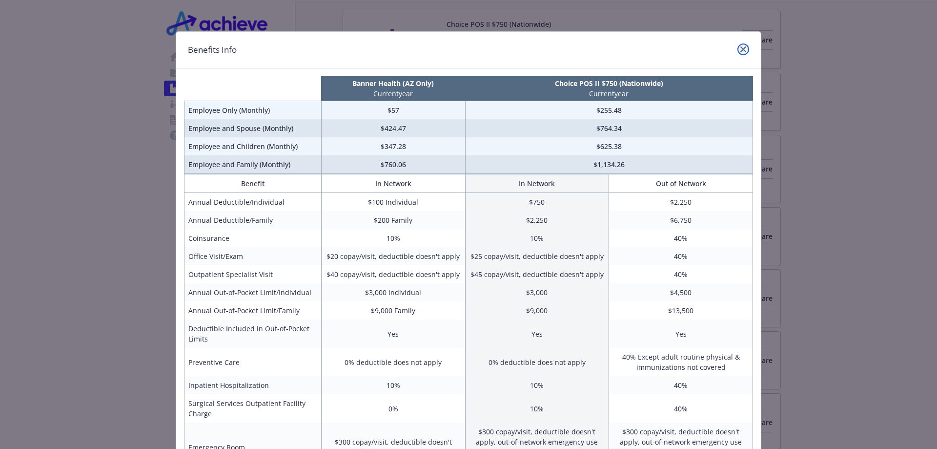
click at [741, 49] on icon "close" at bounding box center [744, 49] width 6 height 6
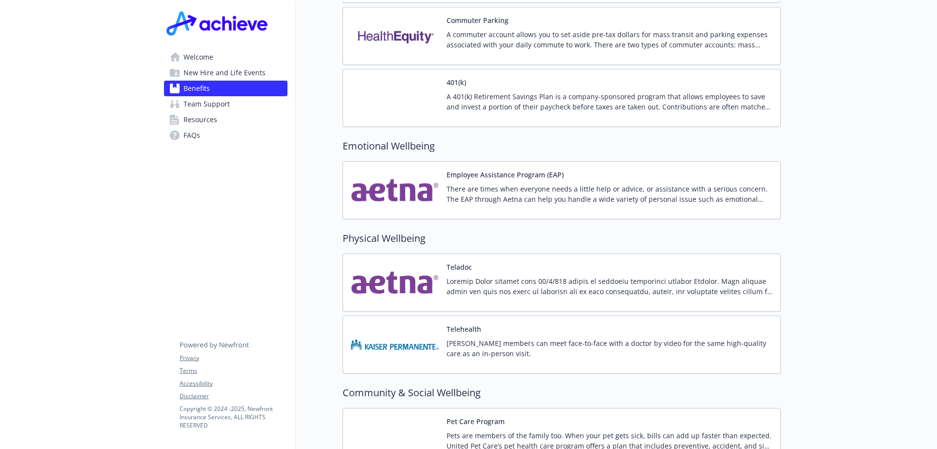
scroll to position [1622, 0]
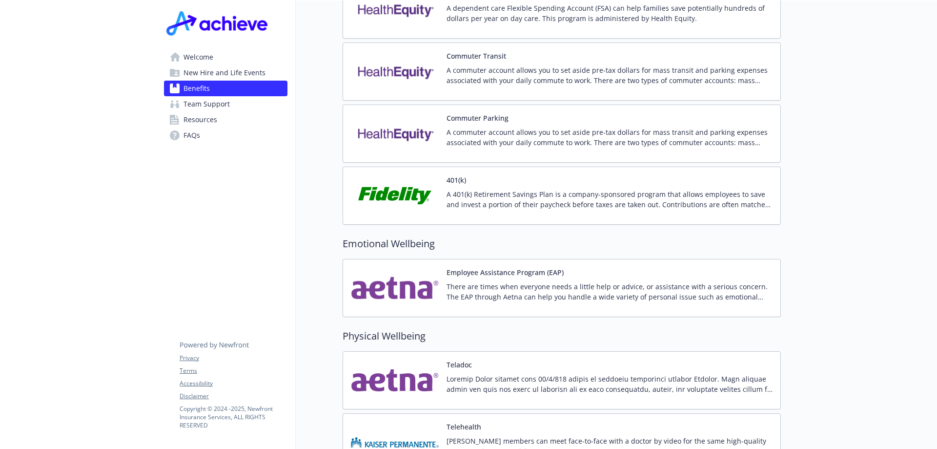
click at [507, 281] on p "There are times when everyone needs a little help or advice, or assistance with…" at bounding box center [610, 291] width 326 height 21
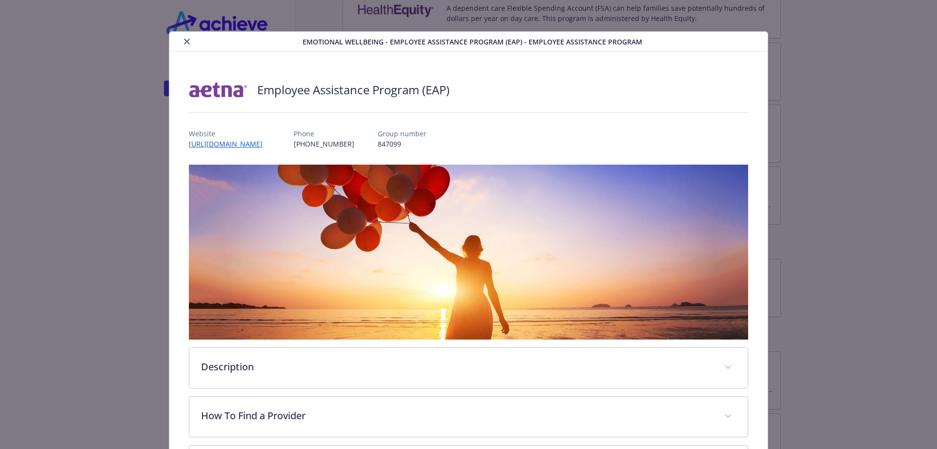
click at [186, 45] on button "close" at bounding box center [187, 42] width 12 height 12
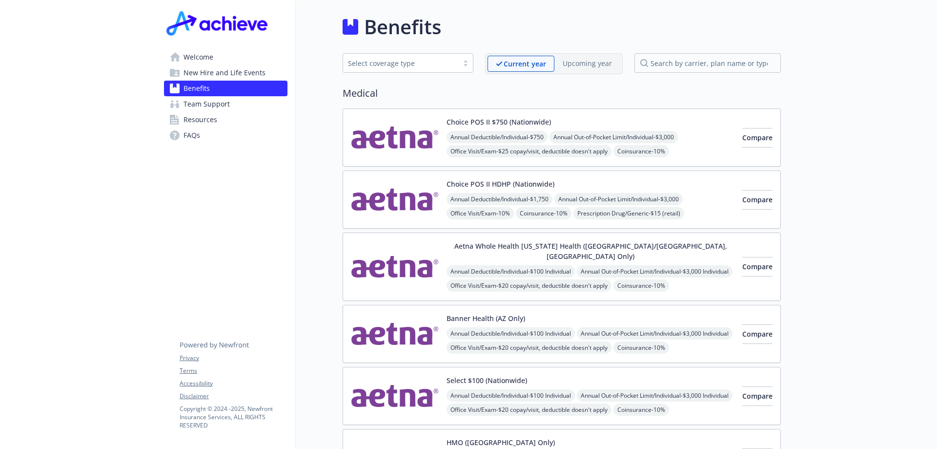
click at [197, 59] on span "Welcome" at bounding box center [199, 57] width 30 height 16
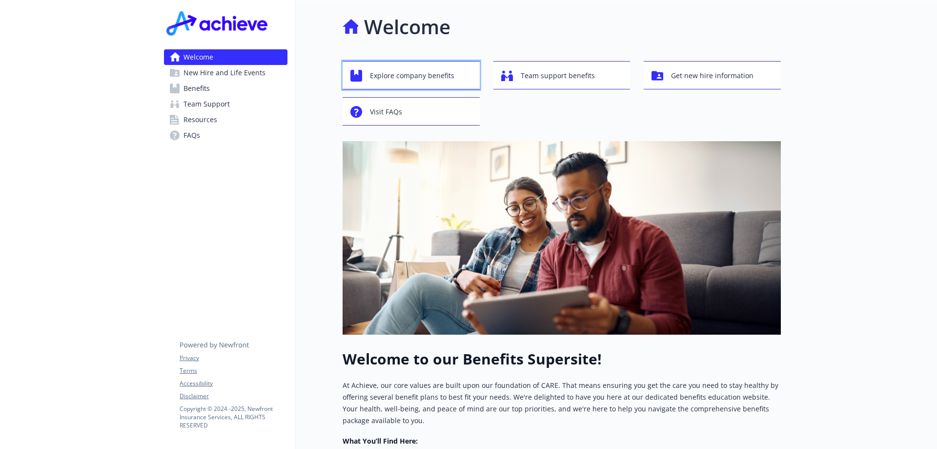
click at [419, 76] on span "Explore company benefits" at bounding box center [412, 75] width 84 height 19
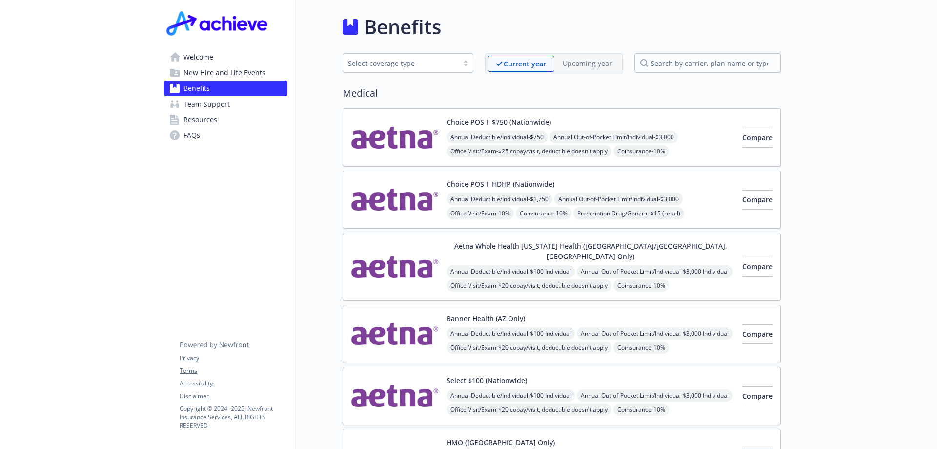
click at [393, 314] on img at bounding box center [395, 333] width 88 height 41
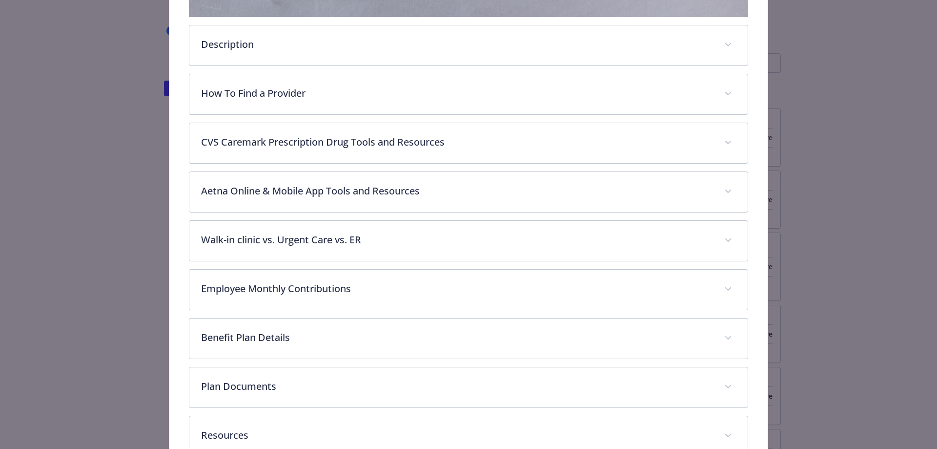
scroll to position [371, 0]
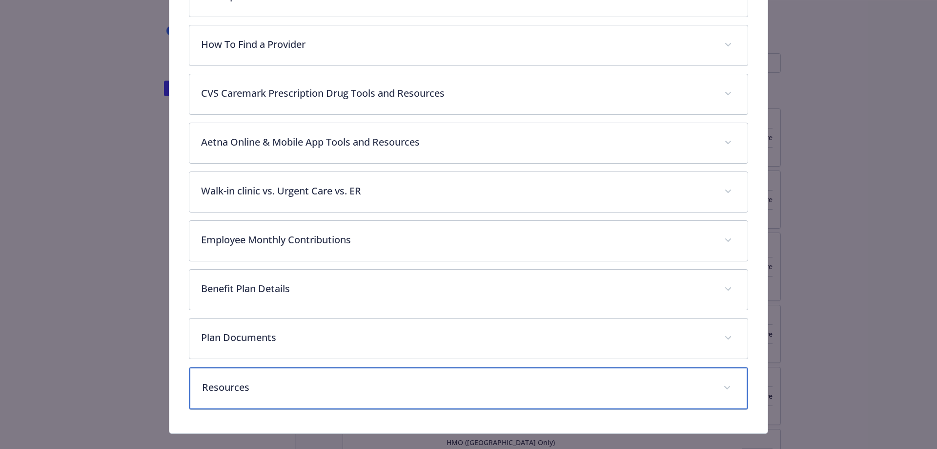
click at [725, 390] on span "details for plan Medical - Banner Health (AZ Only) - Medical EPO" at bounding box center [728, 388] width 16 height 16
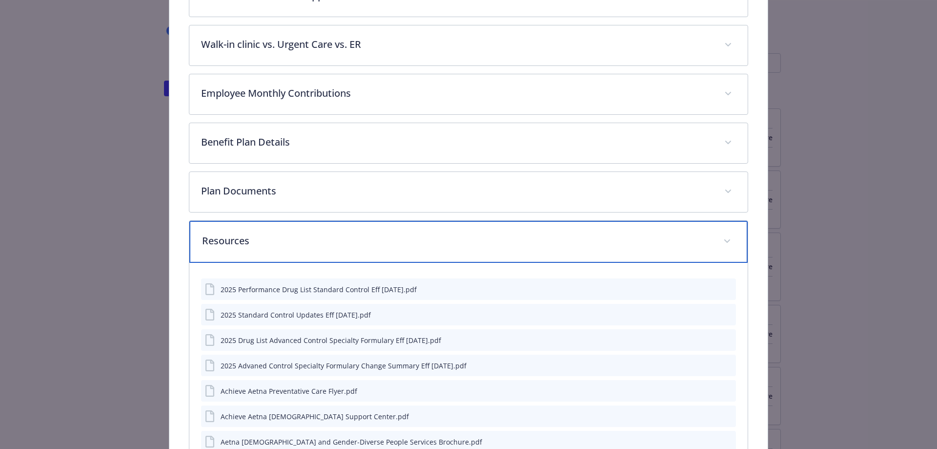
scroll to position [696, 0]
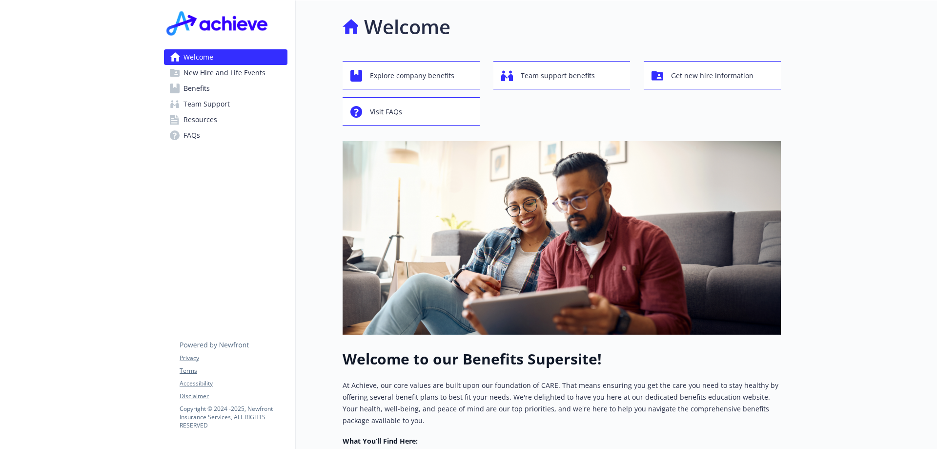
click at [295, 172] on div "Welcome New Hire and Life Events Benefits Team Support Resources FAQs Privacy T…" at bounding box center [226, 348] width 140 height 697
click at [378, 115] on span "Visit FAQs" at bounding box center [386, 112] width 32 height 19
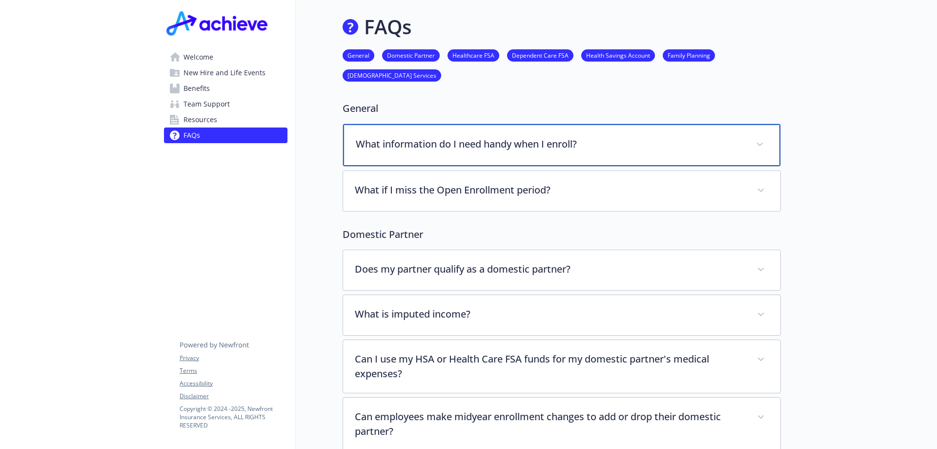
click at [655, 156] on div "What information do I need handy when I enroll?" at bounding box center [561, 145] width 437 height 42
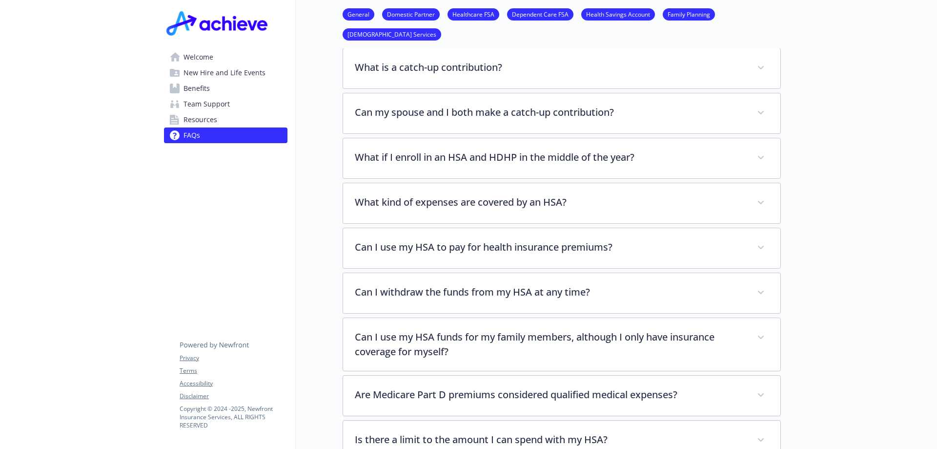
scroll to position [1032, 0]
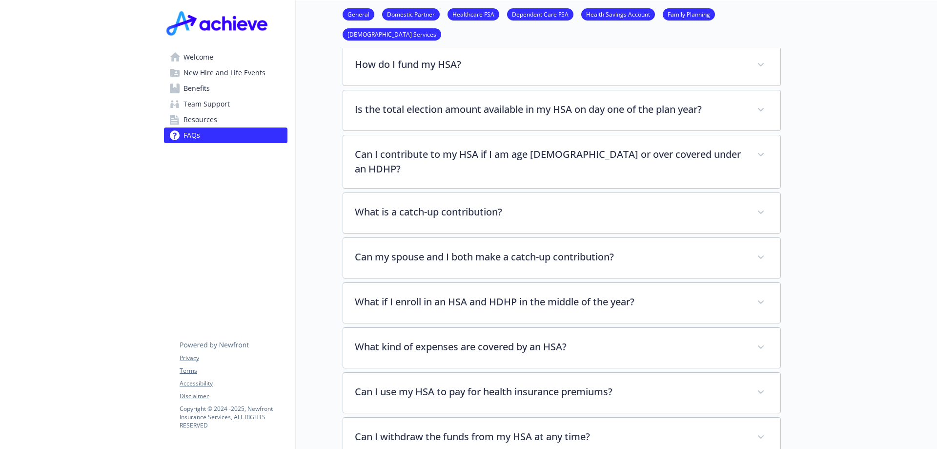
click at [191, 118] on span "Resources" at bounding box center [201, 120] width 34 height 16
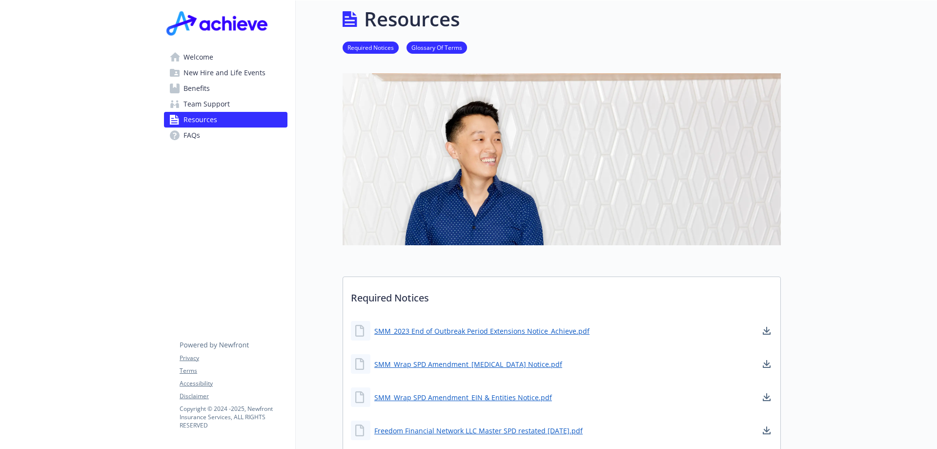
scroll to position [1032, 0]
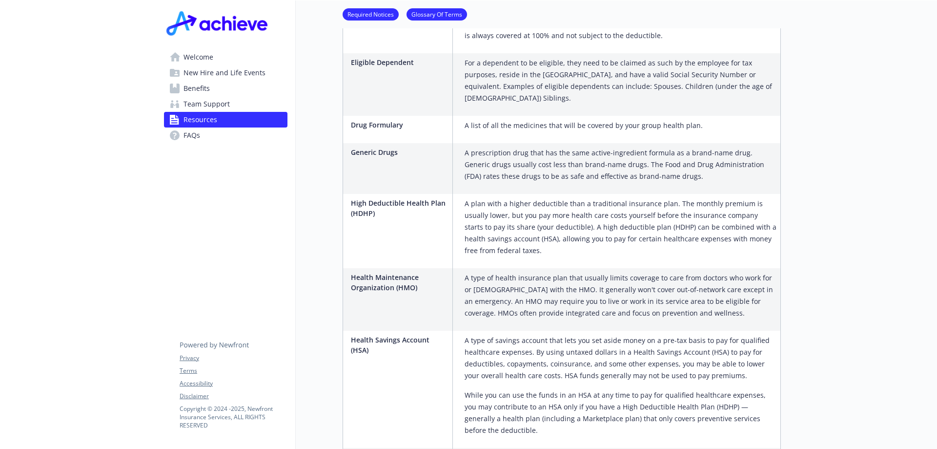
click at [192, 90] on span "Benefits" at bounding box center [197, 89] width 26 height 16
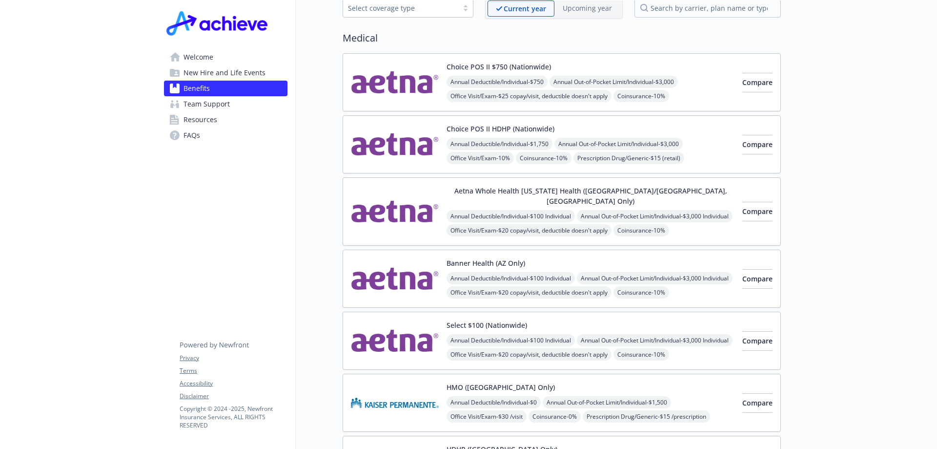
scroll to position [104, 0]
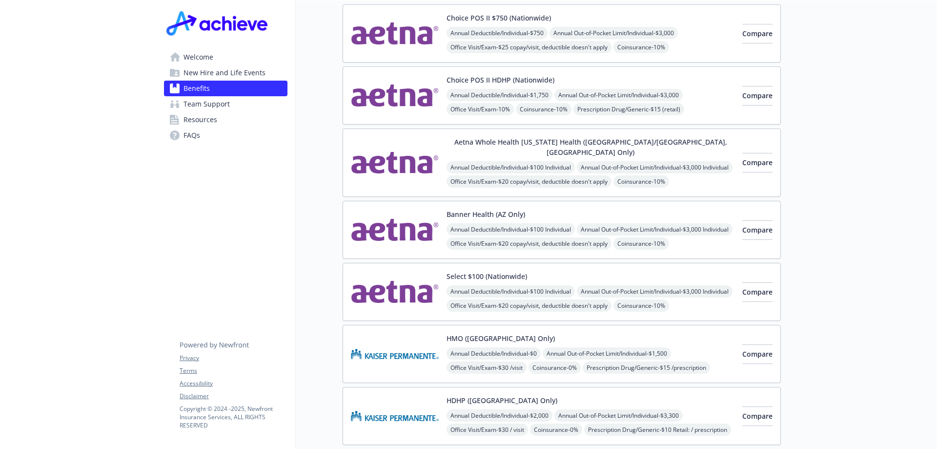
drag, startPoint x: 381, startPoint y: 222, endPoint x: 396, endPoint y: 211, distance: 19.0
click at [396, 211] on img at bounding box center [395, 229] width 88 height 41
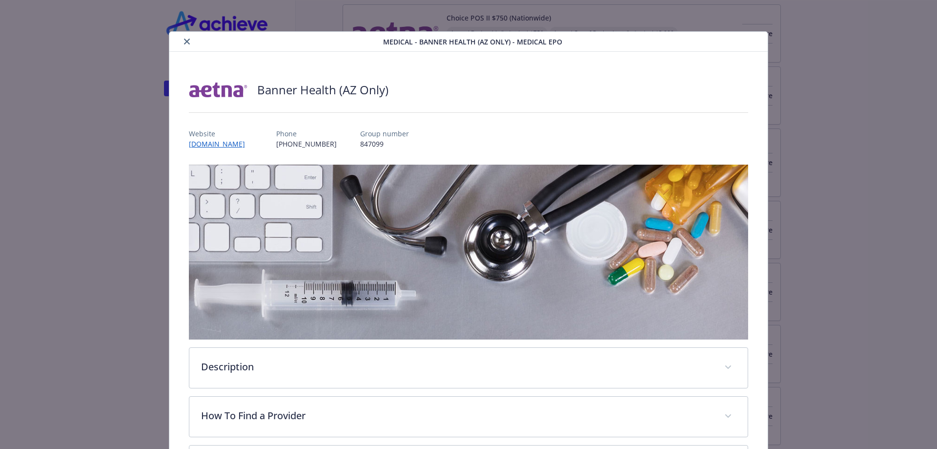
click at [186, 41] on icon "close" at bounding box center [187, 42] width 6 height 6
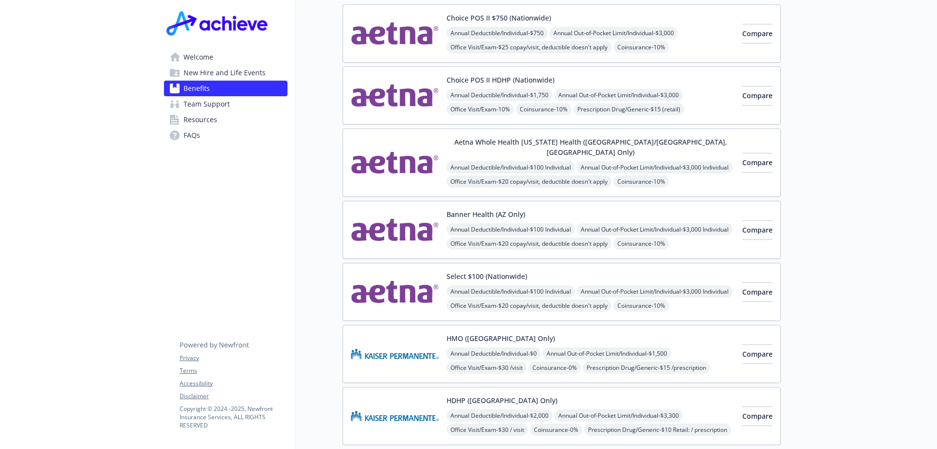
drag, startPoint x: 61, startPoint y: 6, endPoint x: 344, endPoint y: 253, distance: 375.5
click at [344, 263] on div "Select $100 (Nationwide) Annual Deductible/Individual - $100 Individual Annual …" at bounding box center [562, 292] width 438 height 58
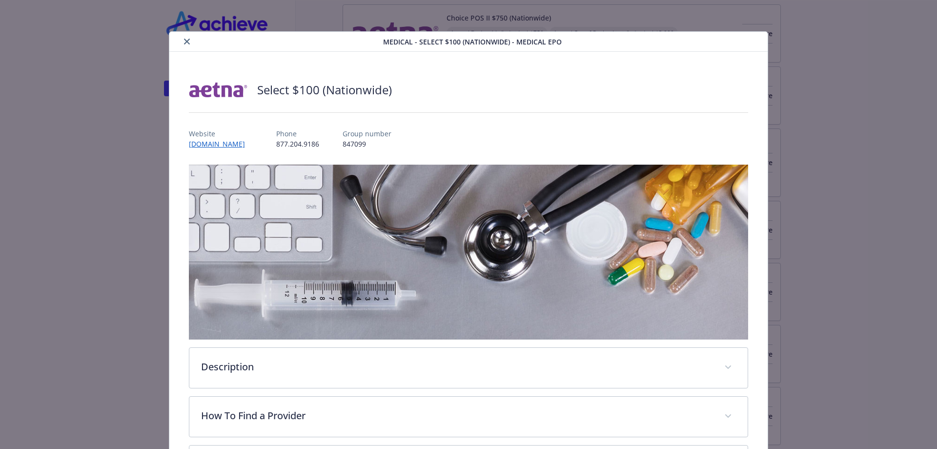
scroll to position [29, 0]
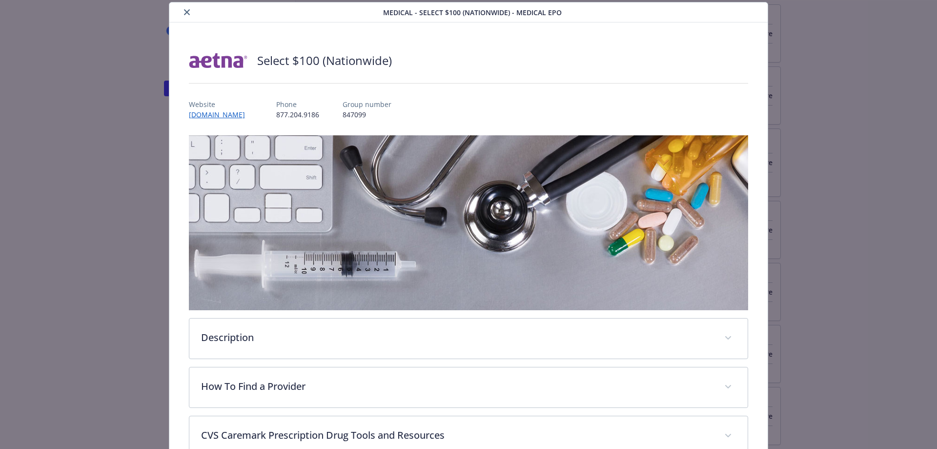
click at [184, 12] on icon "close" at bounding box center [187, 12] width 6 height 6
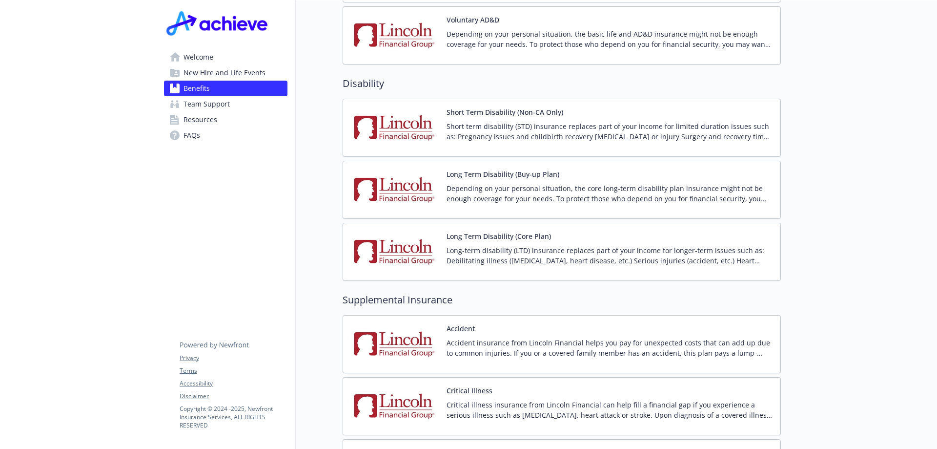
scroll to position [739, 0]
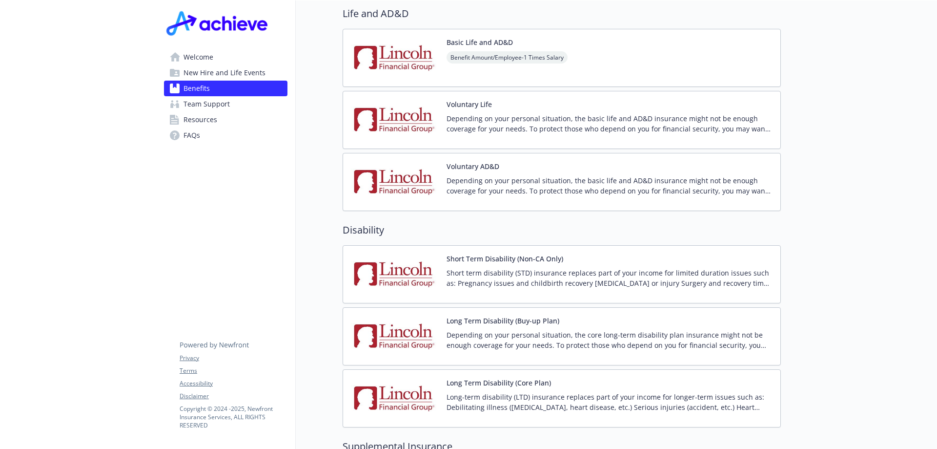
click at [194, 59] on span "Welcome" at bounding box center [199, 57] width 30 height 16
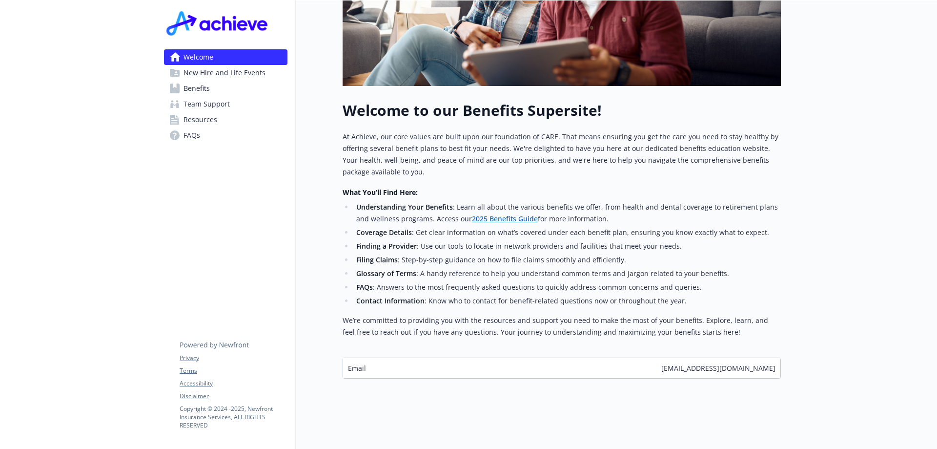
scroll to position [256, 0]
click at [493, 214] on link "2025 Benefits Guide" at bounding box center [505, 218] width 66 height 9
